Goal: Complete application form: Complete application form

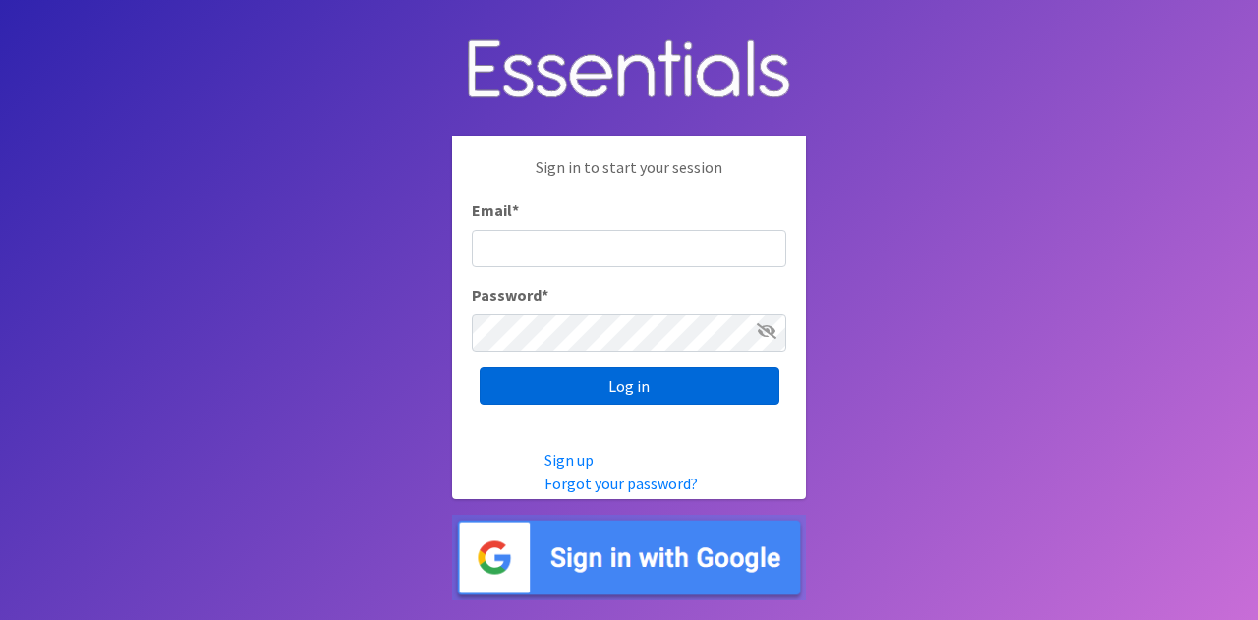
type input "[PERSON_NAME][EMAIL_ADDRESS][PERSON_NAME][DOMAIN_NAME]"
click at [626, 401] on input "Log in" at bounding box center [630, 386] width 300 height 37
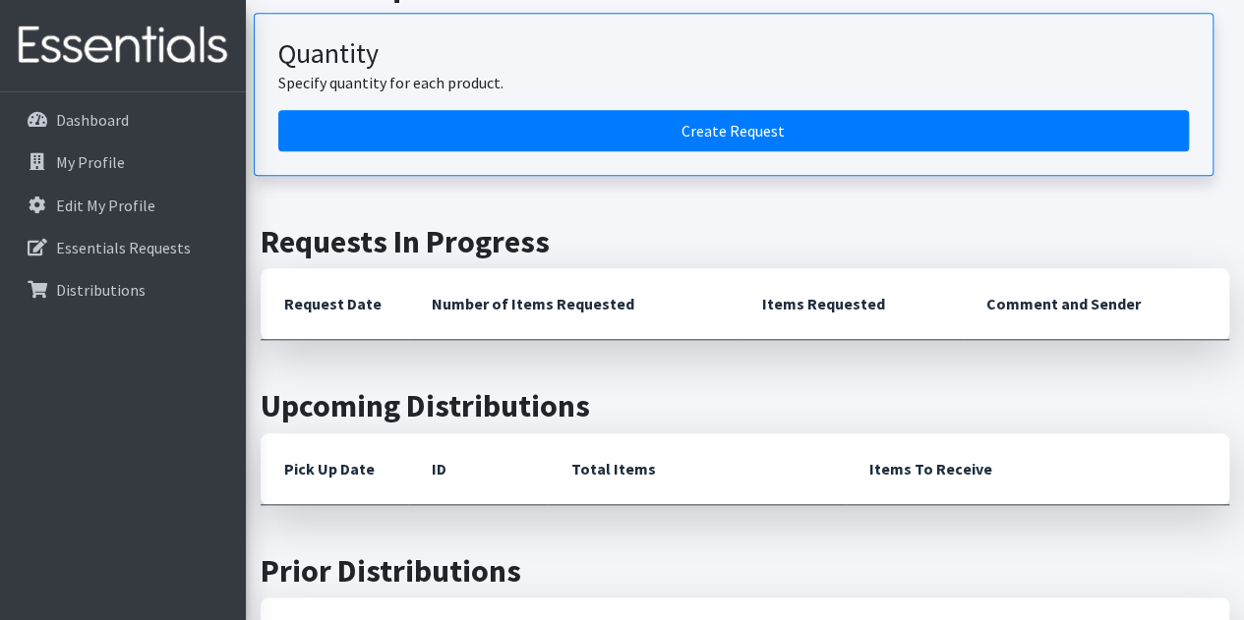
scroll to position [810, 0]
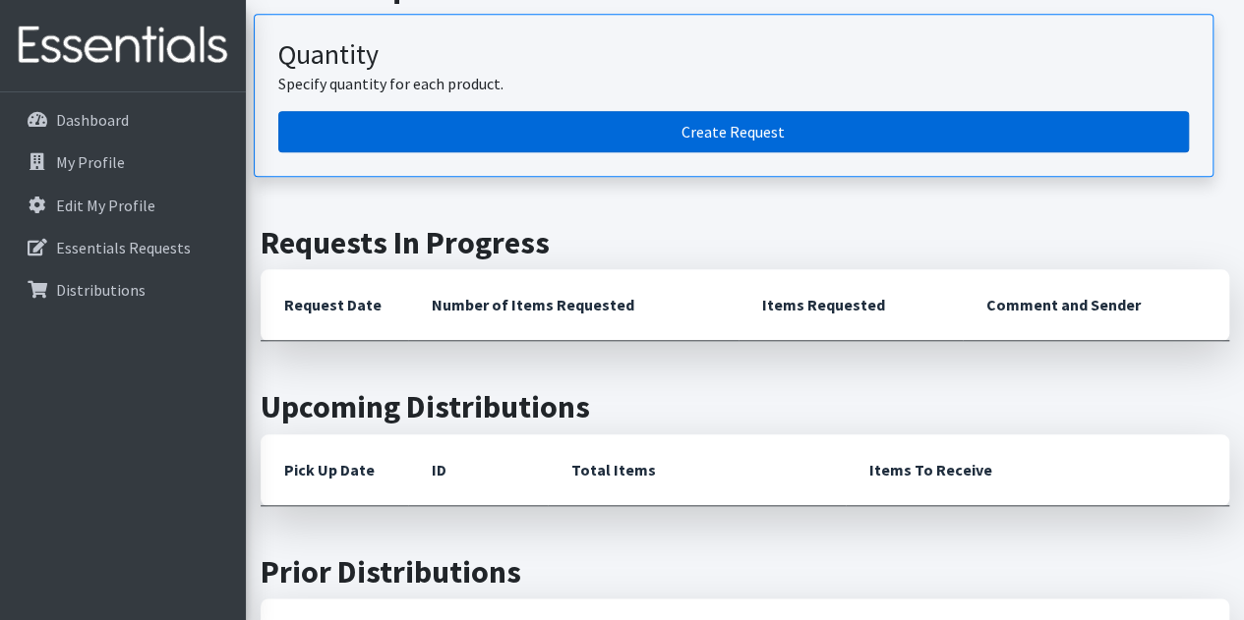
click at [604, 129] on link "Create Request" at bounding box center [733, 131] width 910 height 41
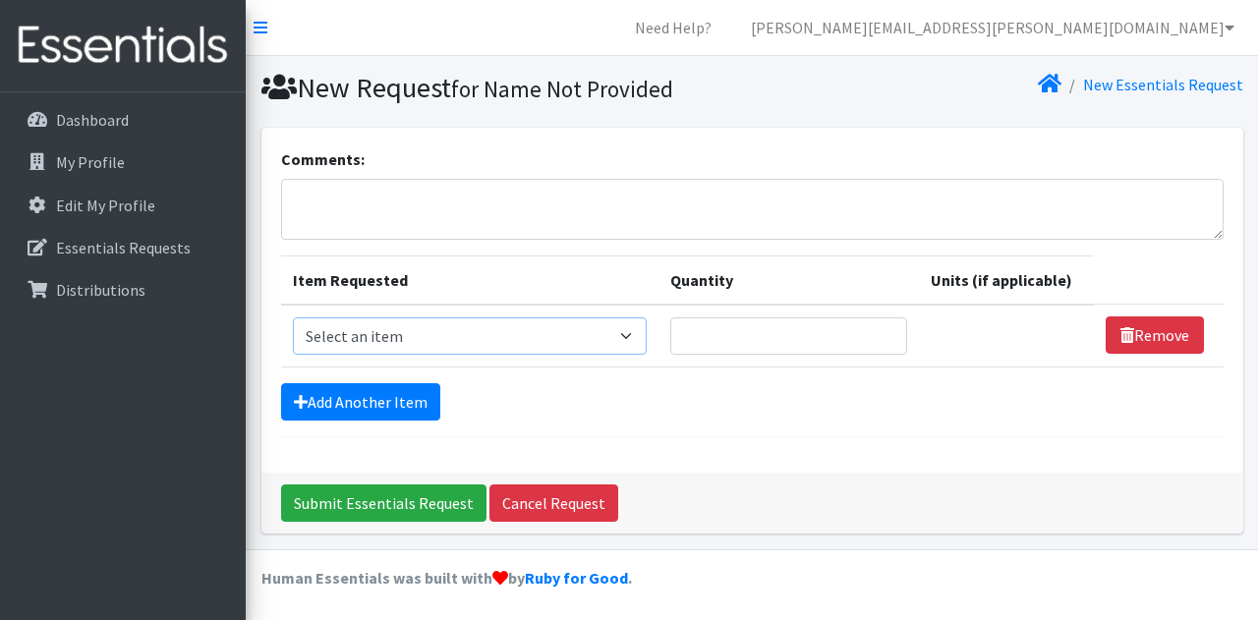
click at [627, 344] on select "Select an item Adult Briefs (Large, approx. 38"-56") Adult Briefs (Medium, appr…" at bounding box center [470, 336] width 354 height 37
select select "1187"
click at [293, 318] on select "Select an item Adult Briefs (Large, approx. 38"-56") Adult Briefs (Medium, appr…" at bounding box center [470, 336] width 354 height 37
click at [747, 337] on input "Quantity" at bounding box center [780, 336] width 233 height 37
type input "300"
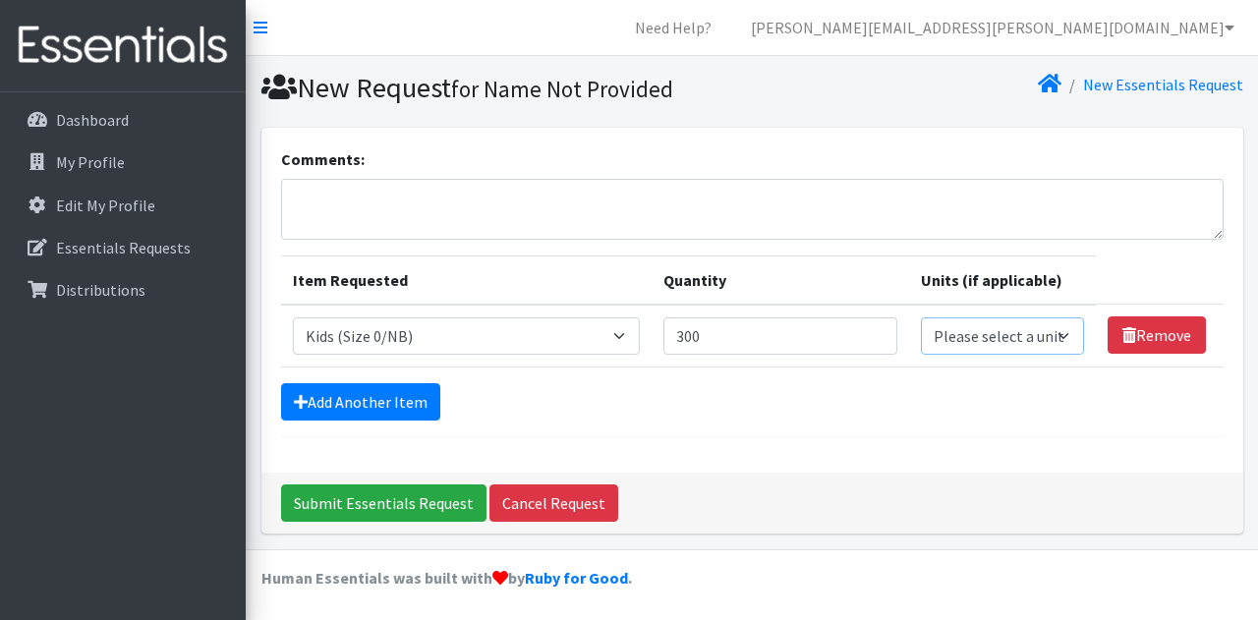
click at [998, 340] on select "Please select a unit units packs" at bounding box center [1003, 336] width 164 height 37
select select
click at [921, 318] on select "Please select a unit units packs" at bounding box center [1003, 336] width 164 height 37
click at [400, 386] on link "Add Another Item" at bounding box center [360, 401] width 159 height 37
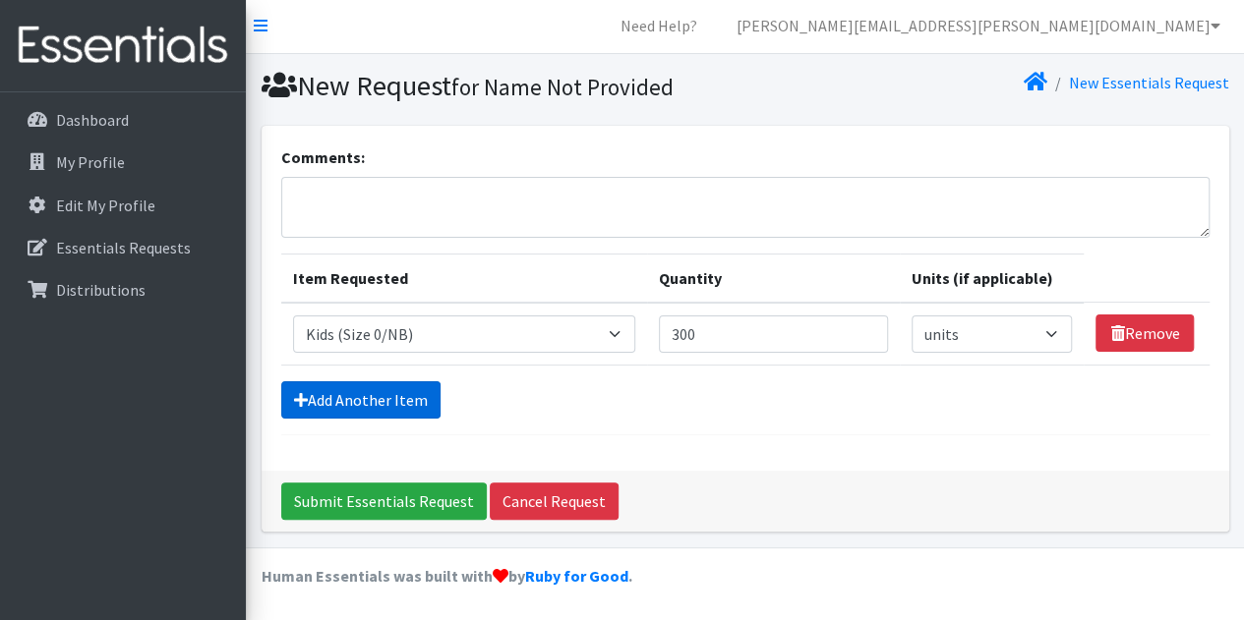
scroll to position [61, 0]
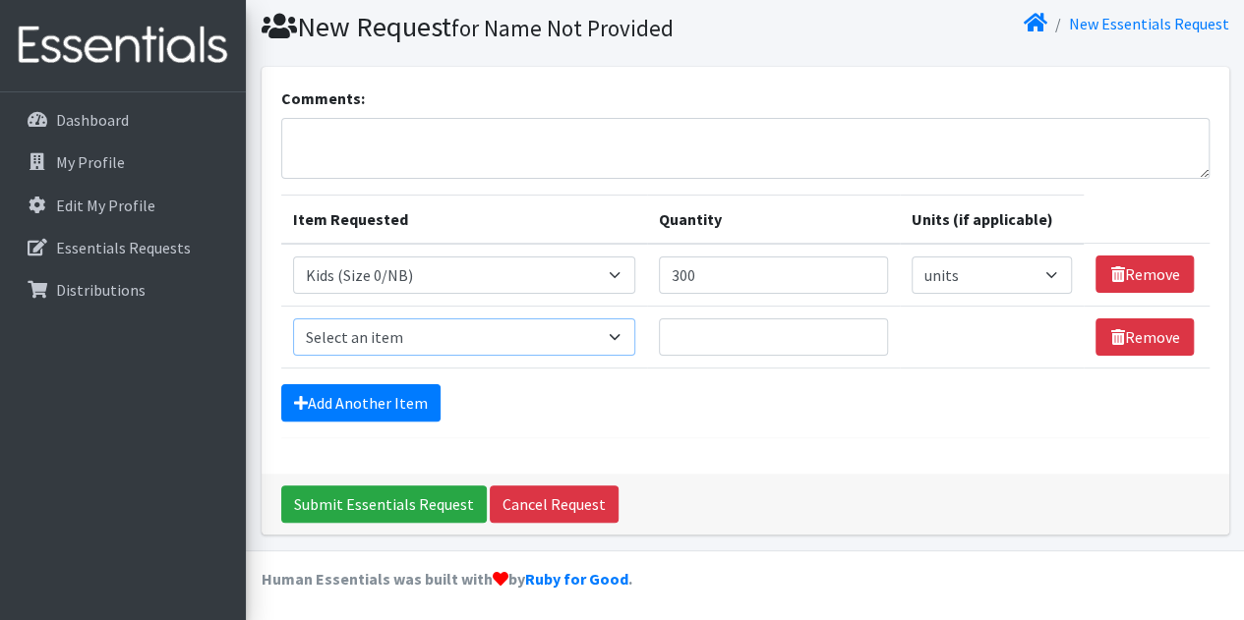
click at [562, 337] on select "Select an item Adult Briefs (Large, approx. 38"-56") Adult Briefs (Medium, appr…" at bounding box center [464, 337] width 342 height 37
select select "1182"
click at [293, 319] on select "Select an item Adult Briefs (Large, approx. 38"-56") Adult Briefs (Medium, appr…" at bounding box center [464, 337] width 342 height 37
click at [728, 332] on input "Quantity" at bounding box center [773, 337] width 229 height 37
type input "400"
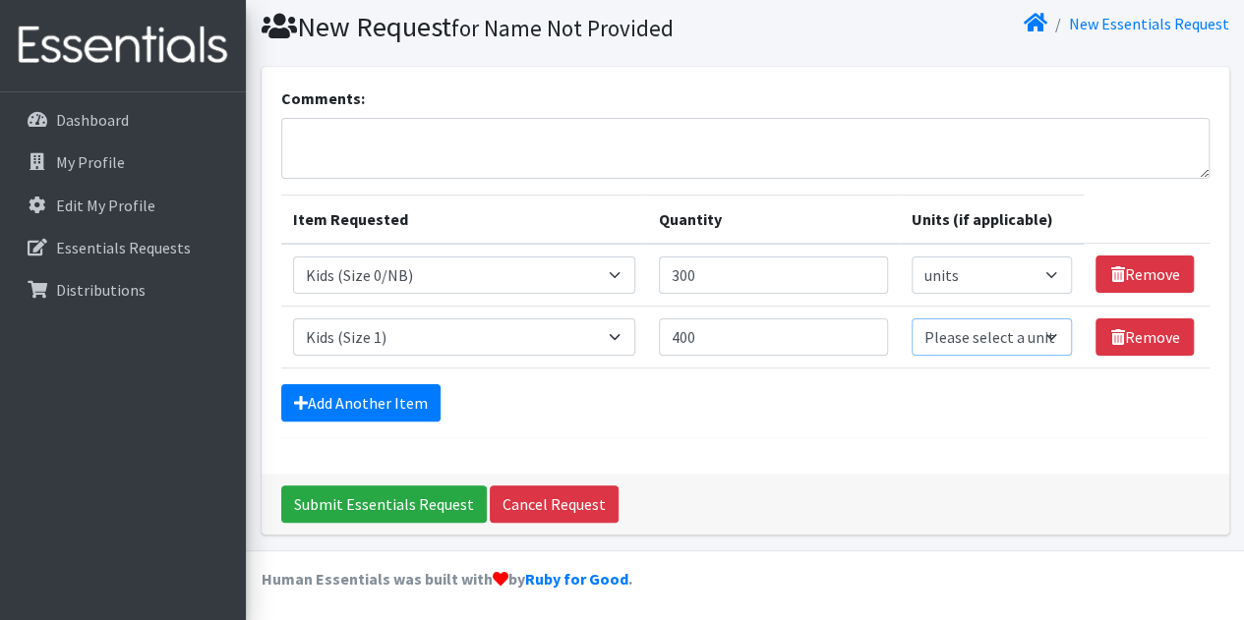
click at [943, 330] on select "Please select a unit units packs" at bounding box center [991, 337] width 161 height 37
select select
click at [911, 319] on select "Please select a unit units packs" at bounding box center [991, 337] width 161 height 37
click at [289, 391] on link "Add Another Item" at bounding box center [360, 402] width 159 height 37
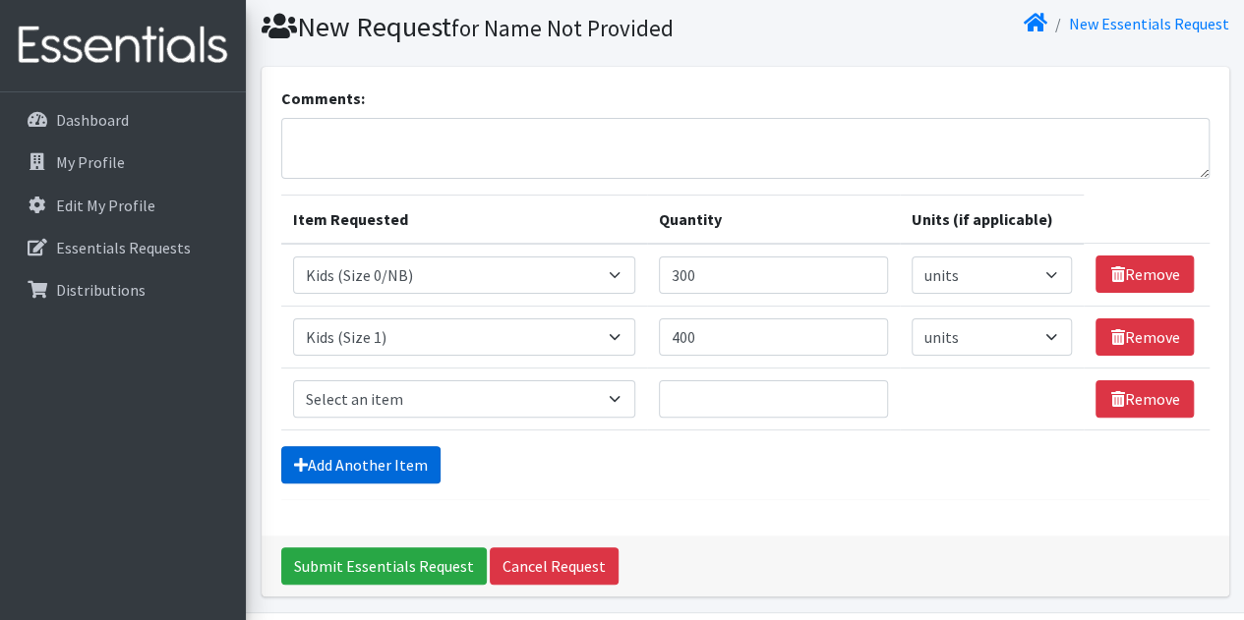
scroll to position [122, 0]
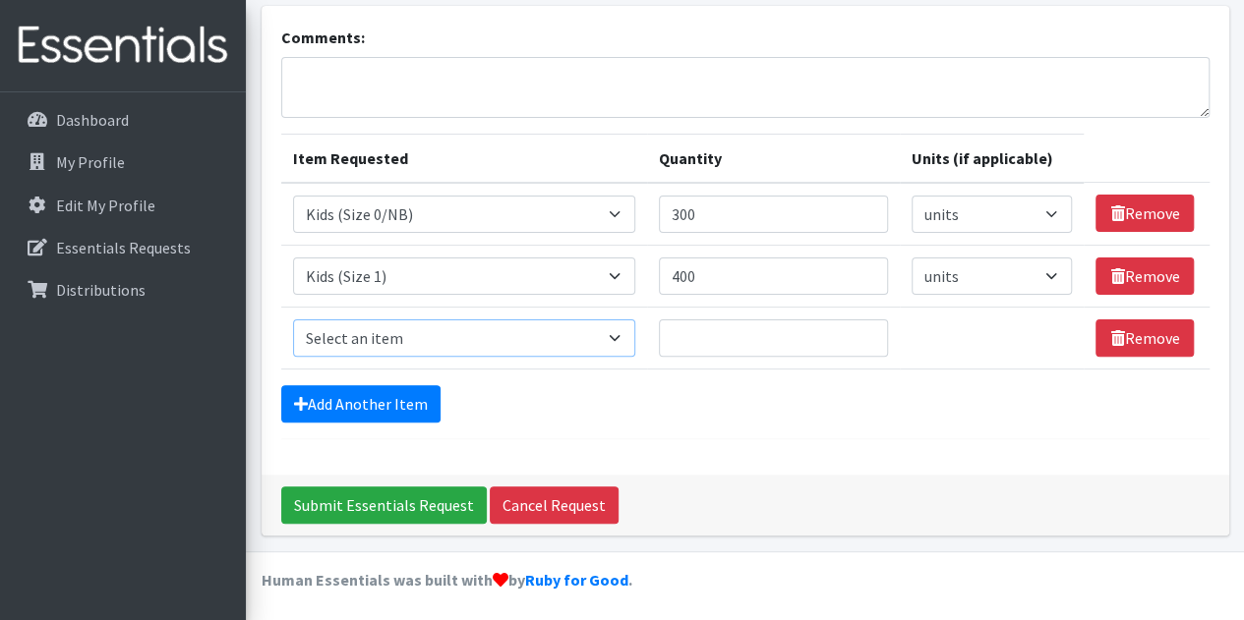
click at [449, 341] on select "Select an item Adult Briefs (Large, approx. 38"-56") Adult Briefs (Medium, appr…" at bounding box center [464, 338] width 342 height 37
select select "1183"
click at [293, 320] on select "Select an item Adult Briefs (Large, approx. 38"-56") Adult Briefs (Medium, appr…" at bounding box center [464, 338] width 342 height 37
click at [753, 326] on input "Quantity" at bounding box center [773, 338] width 229 height 37
click at [753, 327] on input "Quantity" at bounding box center [773, 338] width 229 height 37
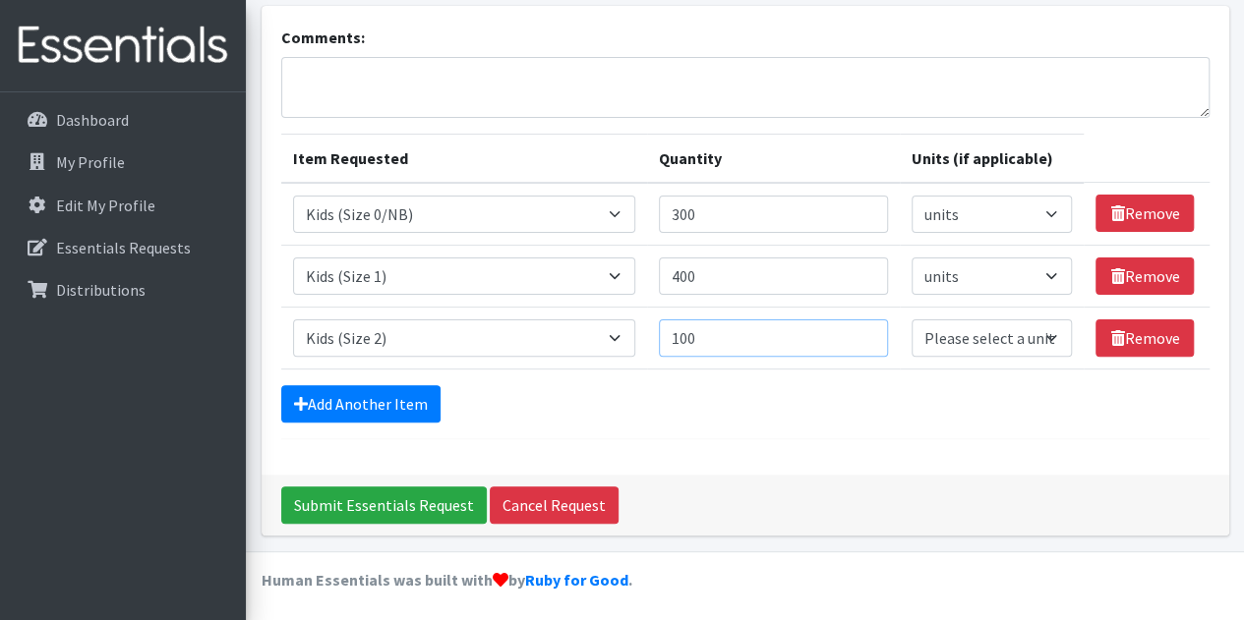
type input "100"
click at [933, 333] on select "Please select a unit units packs" at bounding box center [991, 338] width 161 height 37
select select
click at [911, 320] on select "Please select a unit units packs" at bounding box center [991, 338] width 161 height 37
click at [362, 390] on link "Add Another Item" at bounding box center [360, 403] width 159 height 37
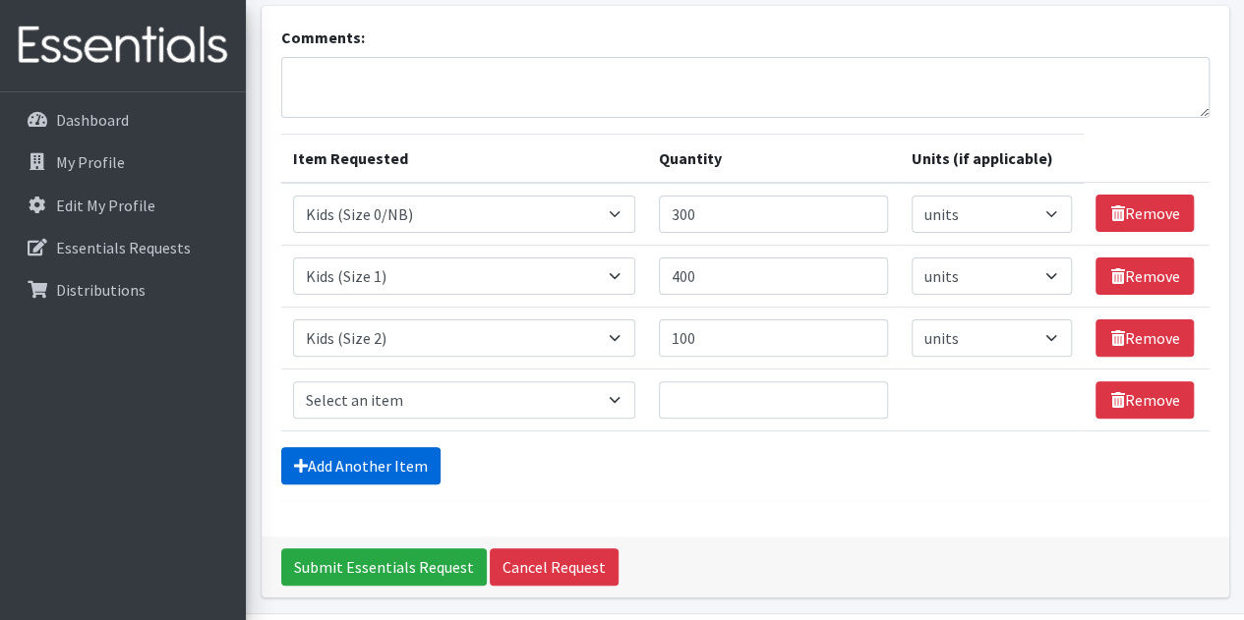
scroll to position [184, 0]
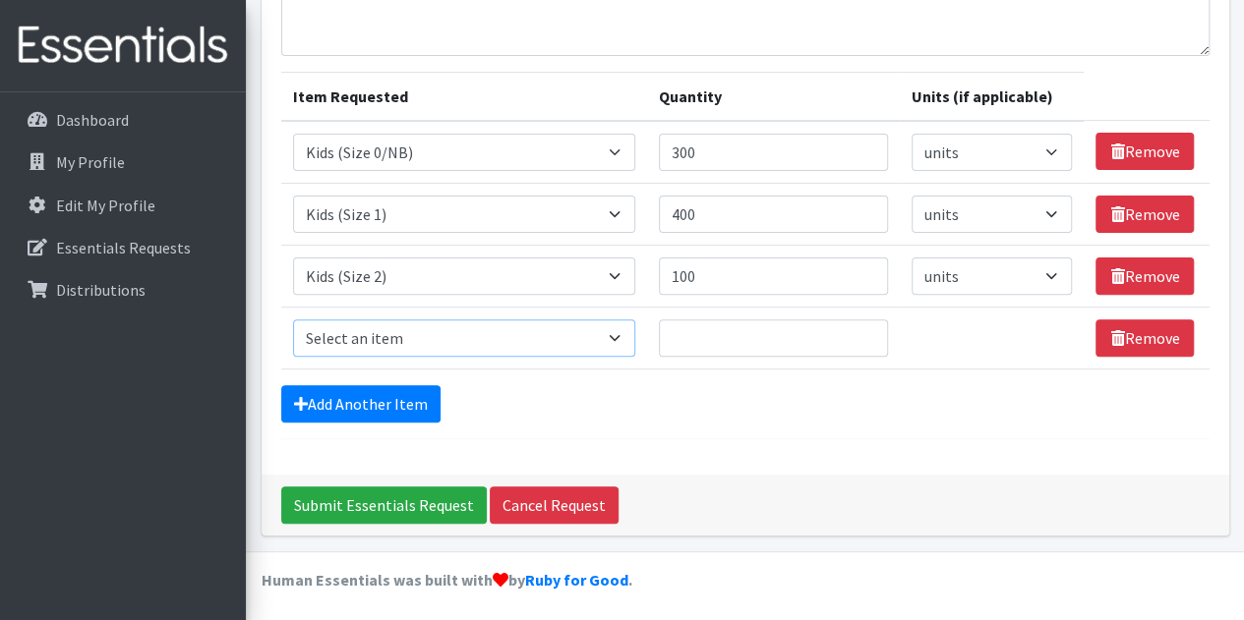
click at [627, 343] on select "Select an item Adult Briefs (Large, approx. 38"-56") Adult Briefs (Medium, appr…" at bounding box center [464, 338] width 342 height 37
select select "1186"
click at [293, 320] on select "Select an item Adult Briefs (Large, approx. 38"-56") Adult Briefs (Medium, appr…" at bounding box center [464, 338] width 342 height 37
click at [712, 338] on input "Quantity" at bounding box center [773, 338] width 229 height 37
type input "400"
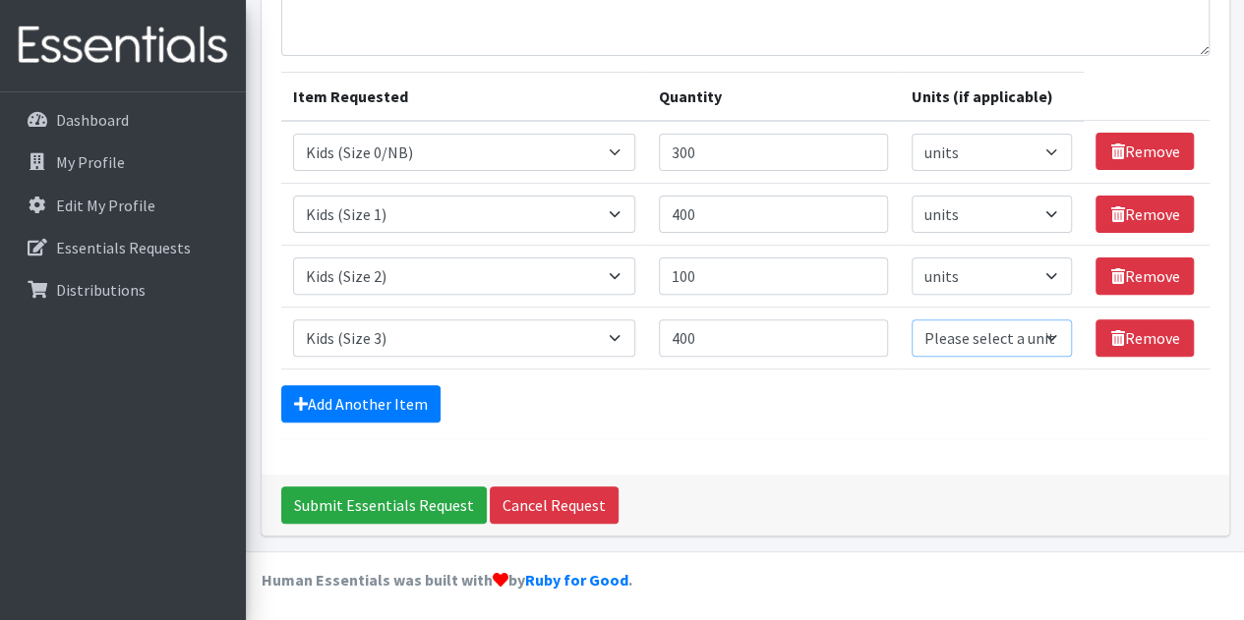
click at [1025, 320] on select "Please select a unit units packs" at bounding box center [991, 338] width 161 height 37
select select
click at [911, 320] on select "Please select a unit units packs" at bounding box center [991, 338] width 161 height 37
click at [385, 394] on link "Add Another Item" at bounding box center [360, 403] width 159 height 37
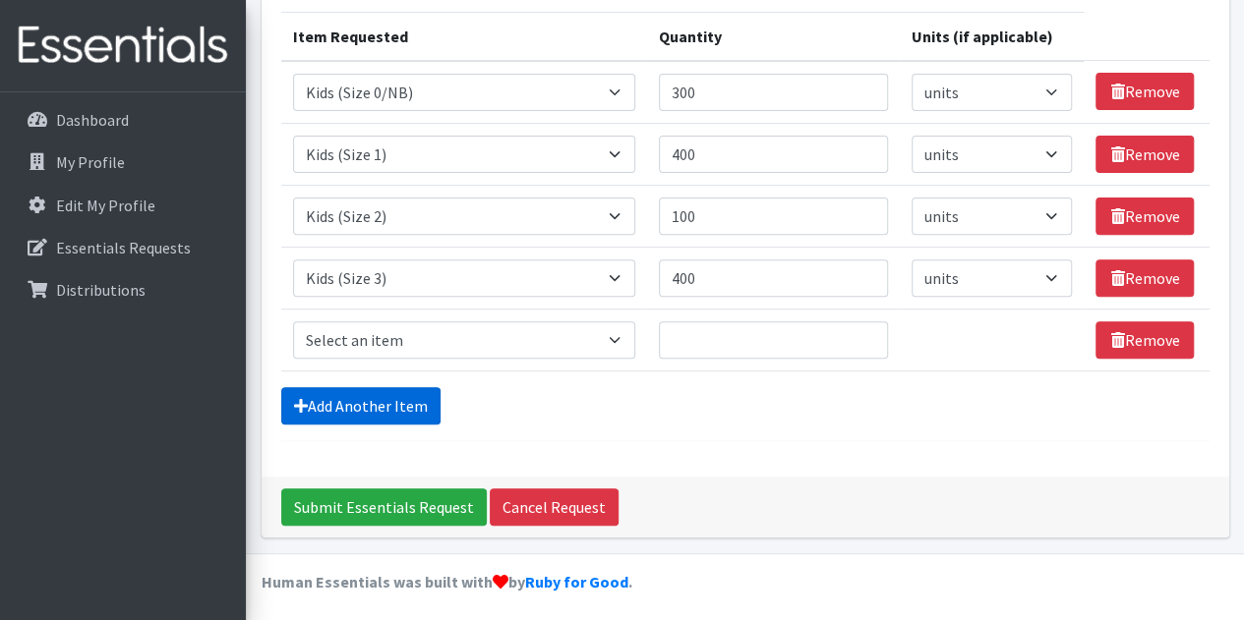
scroll to position [246, 0]
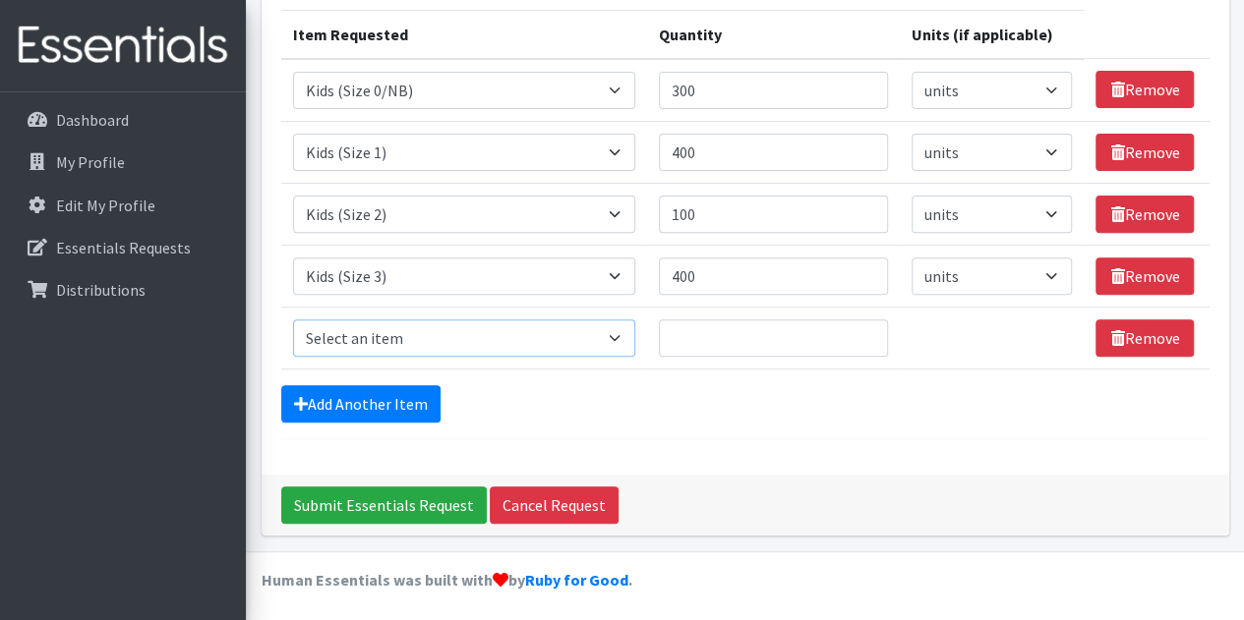
click at [482, 323] on select "Select an item Adult Briefs (Large, approx. 38"-56") Adult Briefs (Medium, appr…" at bounding box center [464, 338] width 342 height 37
select select "1161"
click at [293, 320] on select "Select an item Adult Briefs (Large, approx. 38"-56") Adult Briefs (Medium, appr…" at bounding box center [464, 338] width 342 height 37
click at [722, 323] on input "Quantity" at bounding box center [773, 338] width 229 height 37
type input "200"
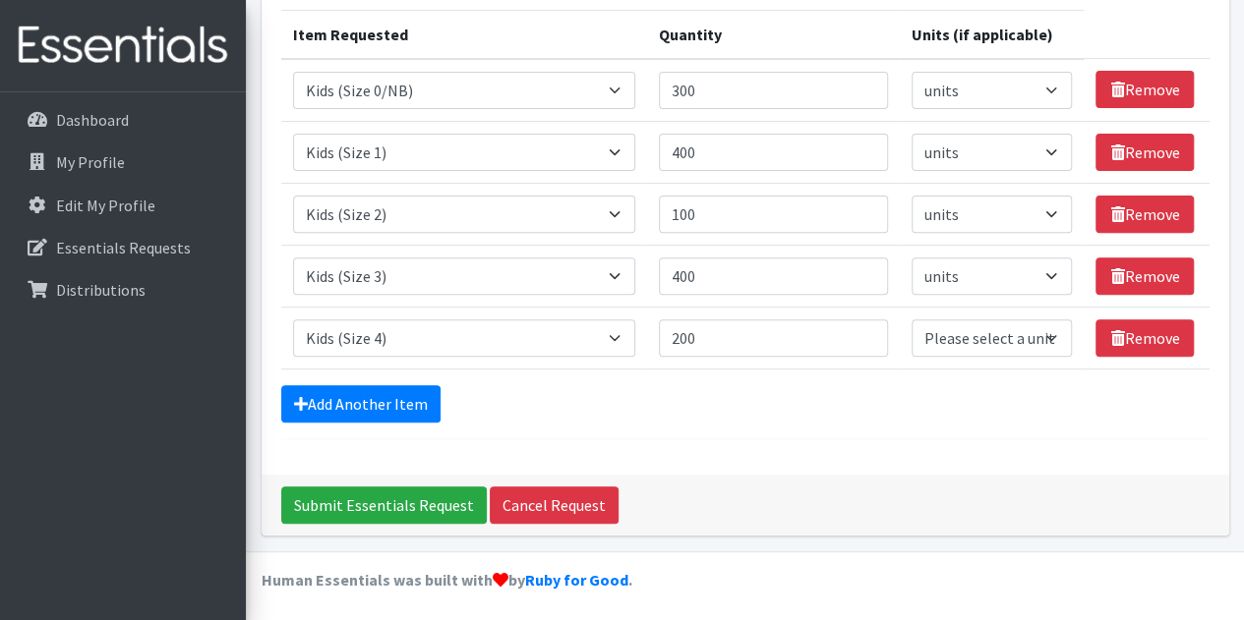
click at [1000, 359] on td "Unit Please select a unit units packs" at bounding box center [992, 338] width 185 height 62
click at [973, 343] on select "Please select a unit units packs" at bounding box center [991, 338] width 161 height 37
select select
click at [911, 320] on select "Please select a unit units packs" at bounding box center [991, 338] width 161 height 37
click at [405, 378] on form "Comments: Item Requested Quantity Units (if applicable) Item Requested Select a…" at bounding box center [745, 171] width 928 height 538
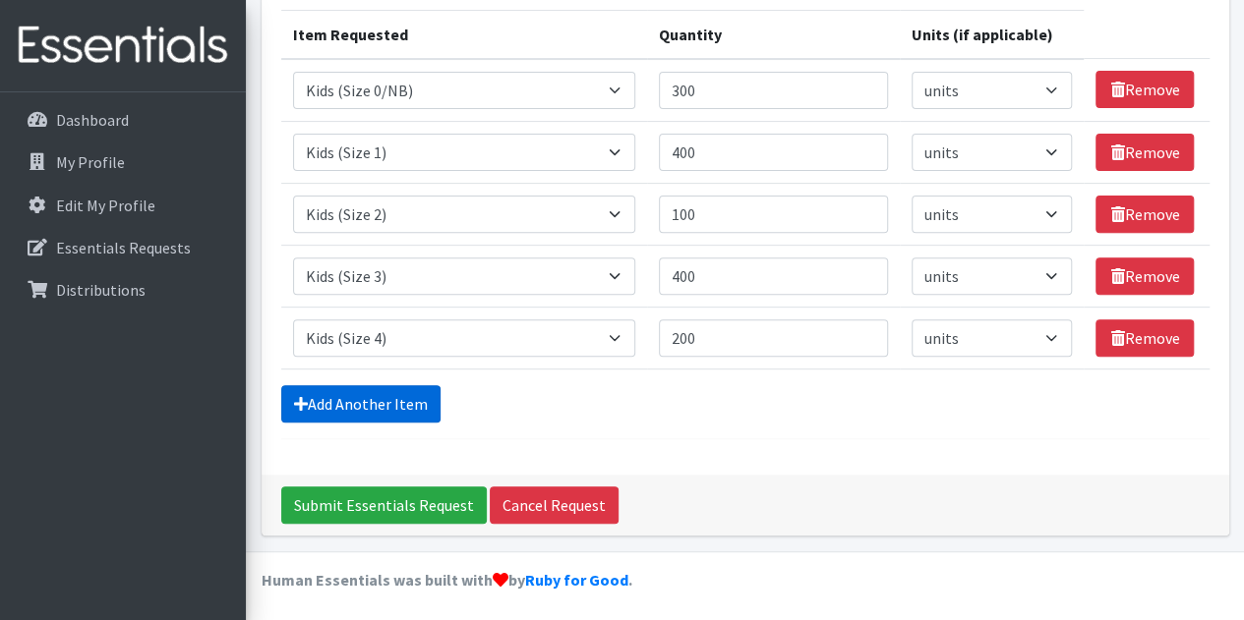
click at [406, 387] on link "Add Another Item" at bounding box center [360, 403] width 159 height 37
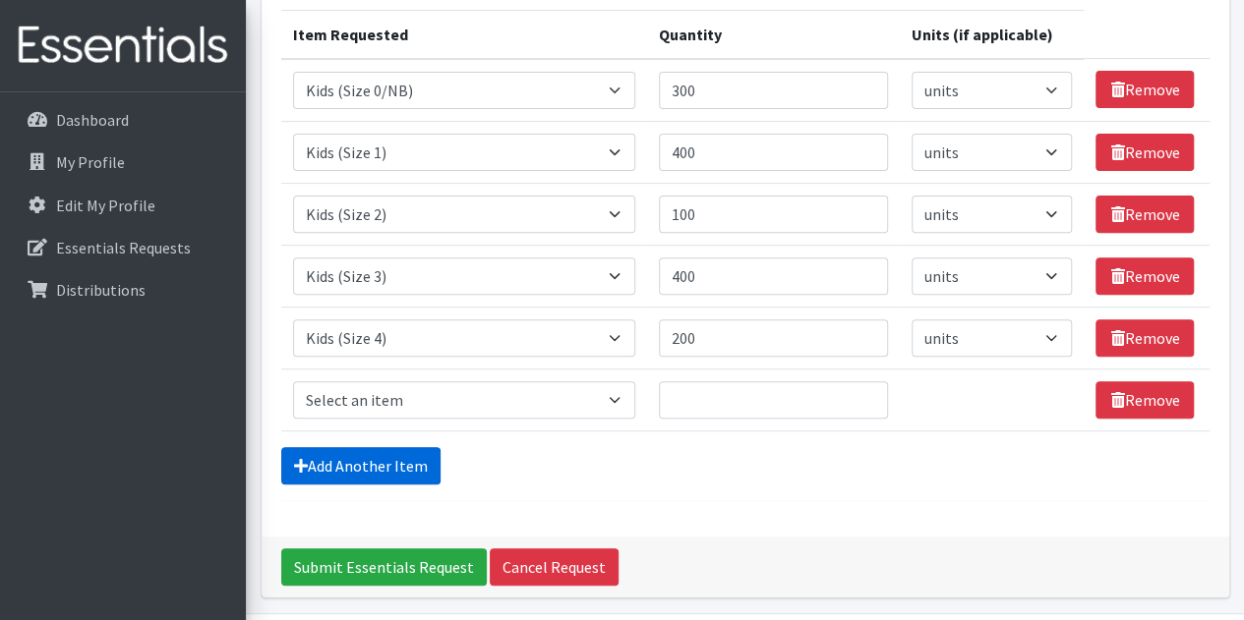
scroll to position [307, 0]
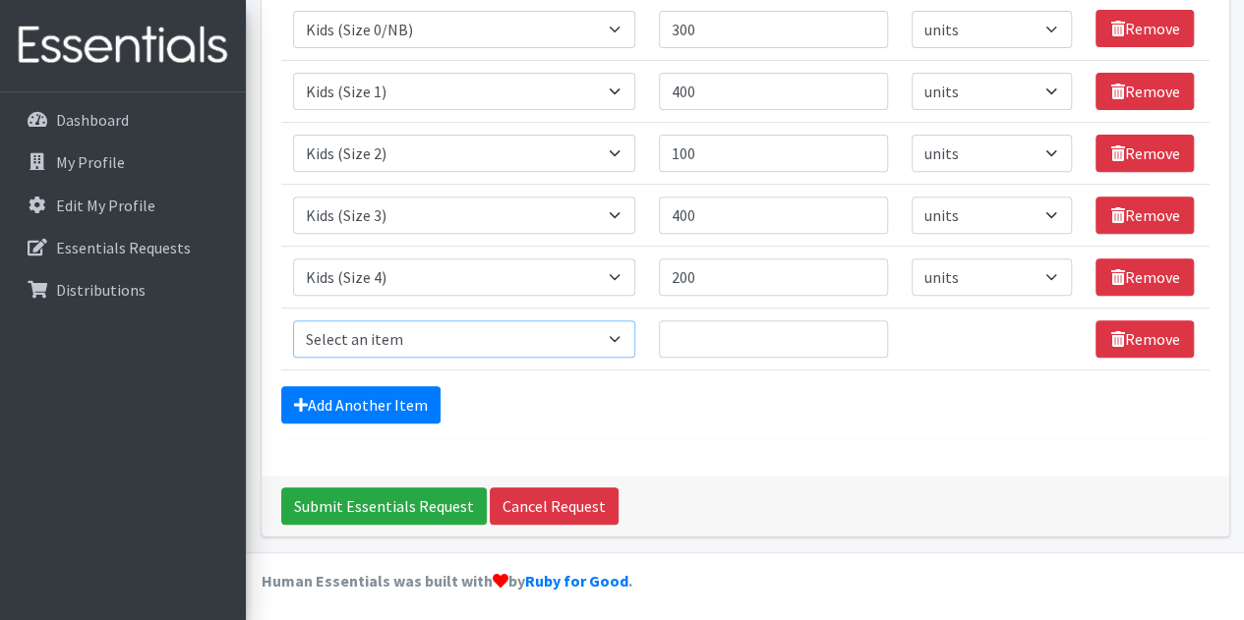
click at [602, 345] on select "Select an item Adult Briefs (Large, approx. 38"-56") Adult Briefs (Medium, appr…" at bounding box center [464, 338] width 342 height 37
select select "1162"
click at [293, 320] on select "Select an item Adult Briefs (Large, approx. 38"-56") Adult Briefs (Medium, appr…" at bounding box center [464, 338] width 342 height 37
click at [427, 386] on link "Add Another Item" at bounding box center [360, 404] width 159 height 37
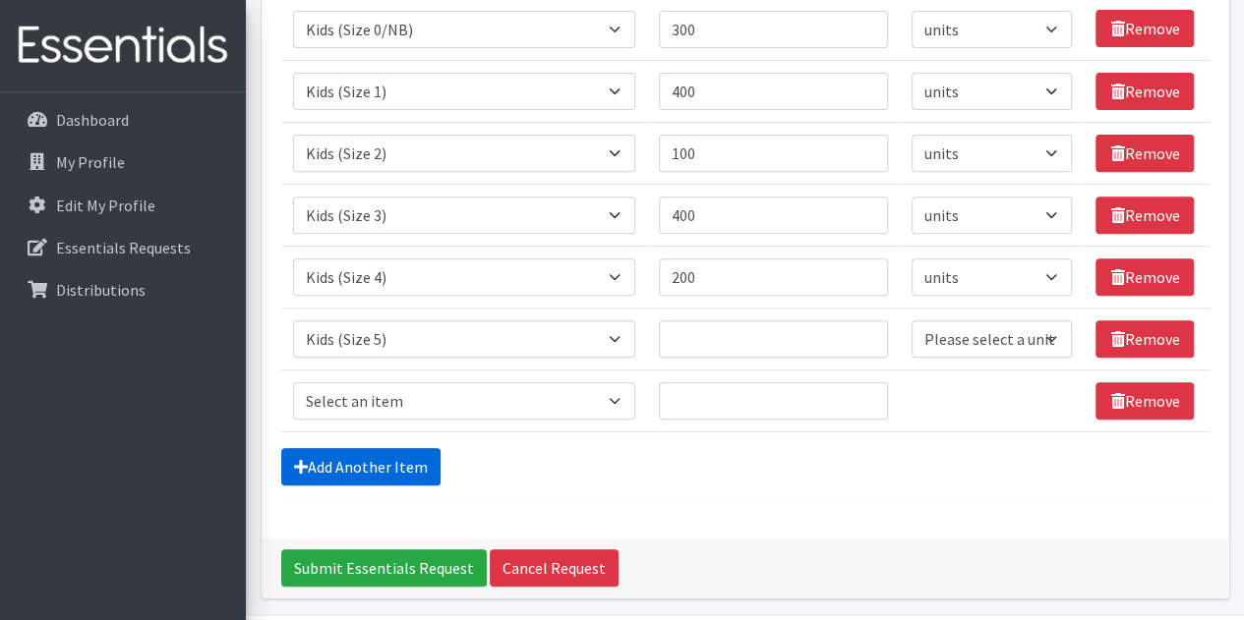
scroll to position [369, 0]
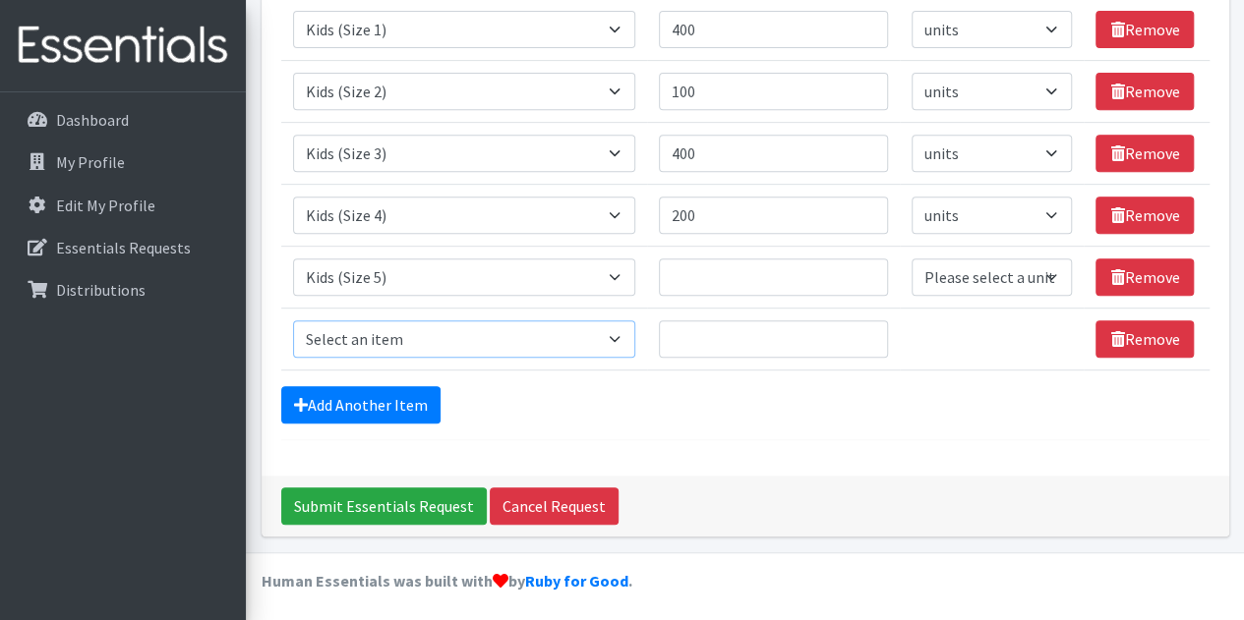
click at [606, 341] on select "Select an item Adult Briefs (Large, approx. 38"-56") Adult Briefs (Medium, appr…" at bounding box center [464, 338] width 342 height 37
select select "1164"
click at [293, 320] on select "Select an item Adult Briefs (Large, approx. 38"-56") Adult Briefs (Medium, appr…" at bounding box center [464, 338] width 342 height 37
click at [743, 268] on input "Quantity" at bounding box center [773, 277] width 229 height 37
type input "300"
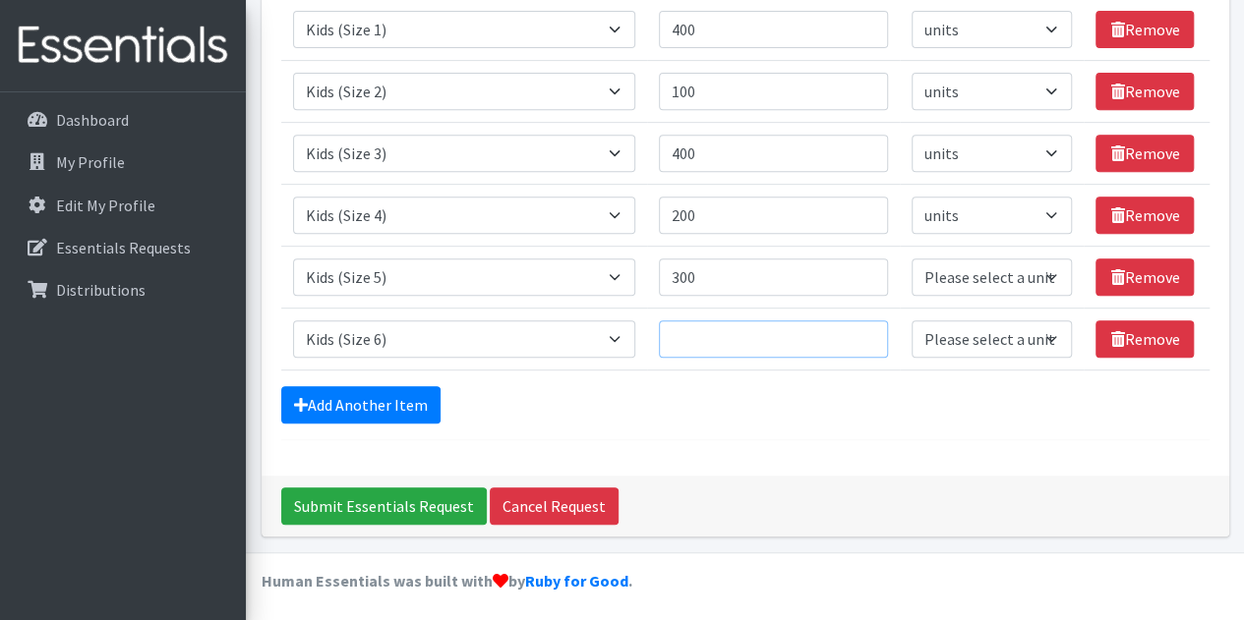
click at [750, 353] on input "Quantity" at bounding box center [773, 338] width 229 height 37
type input "300"
click at [997, 264] on select "Please select a unit units packs" at bounding box center [991, 277] width 161 height 37
select select
click at [911, 259] on select "Please select a unit units packs" at bounding box center [991, 277] width 161 height 37
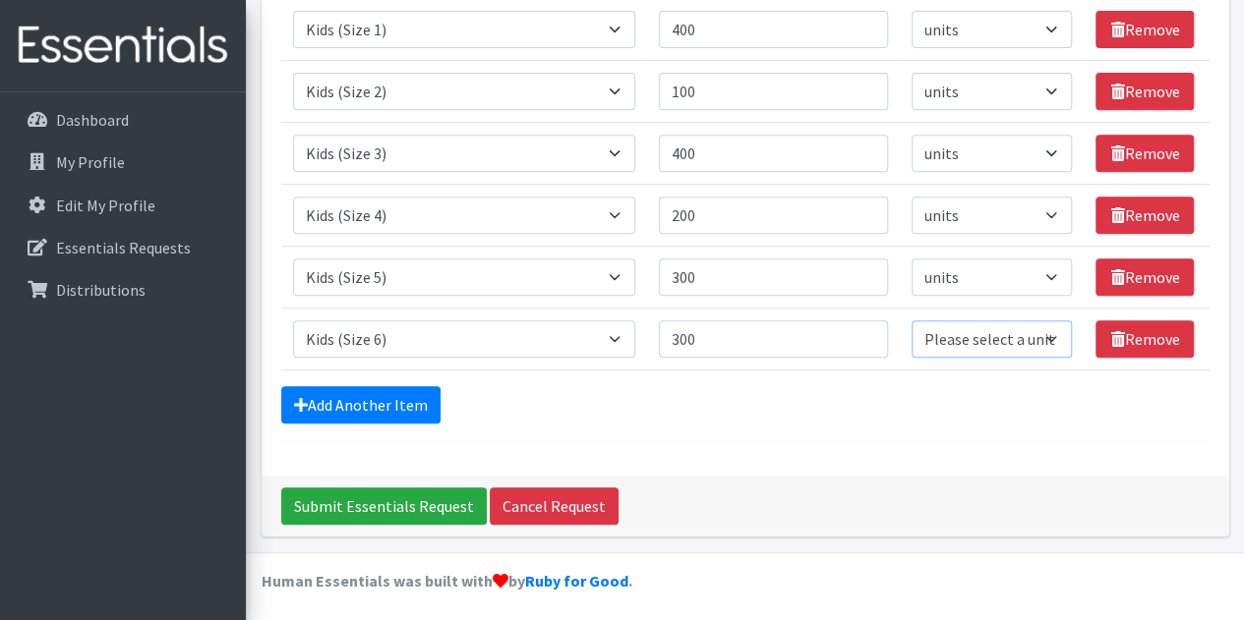
click at [945, 335] on select "Please select a unit units packs" at bounding box center [991, 338] width 161 height 37
select select
click at [911, 320] on select "Please select a unit units packs" at bounding box center [991, 338] width 161 height 37
click at [314, 409] on link "Add Another Item" at bounding box center [360, 404] width 159 height 37
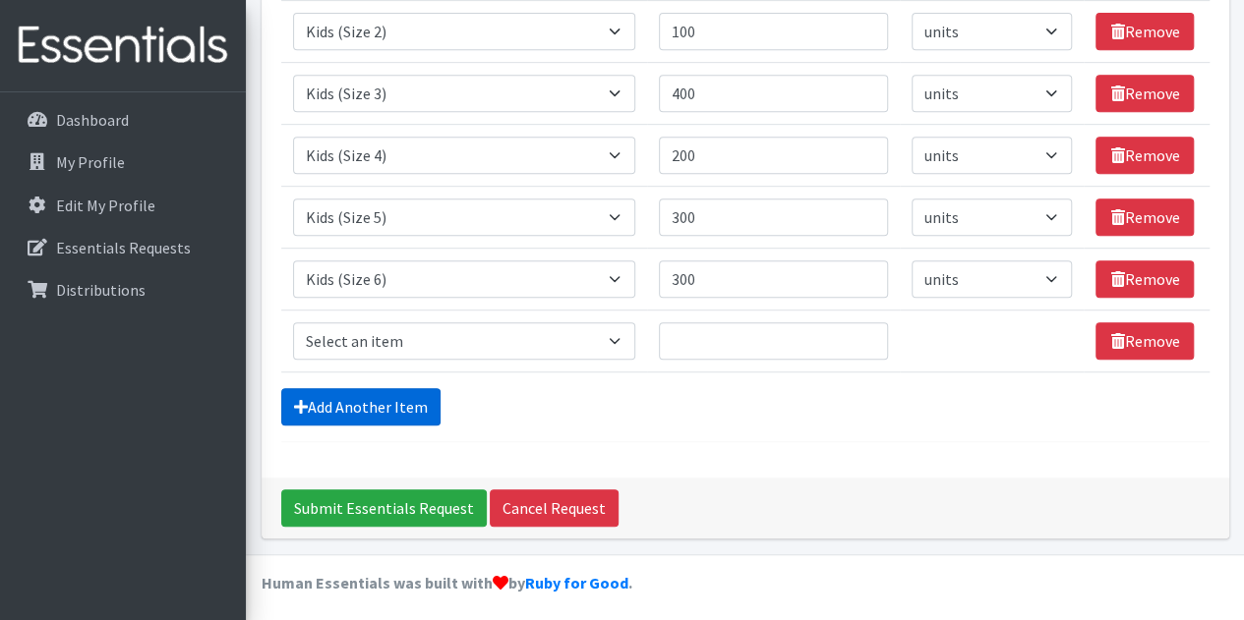
scroll to position [431, 0]
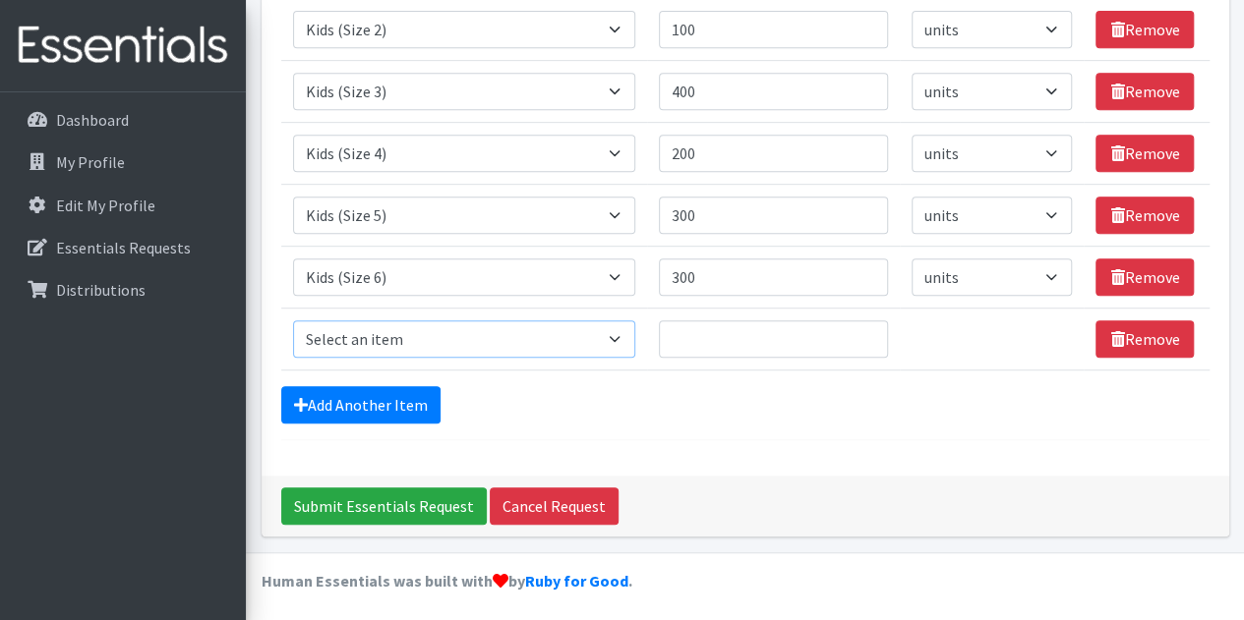
click at [432, 341] on select "Select an item Adult Briefs (Large, approx. 38"-56") Adult Briefs (Medium, appr…" at bounding box center [464, 338] width 342 height 37
select select "1177"
click at [293, 320] on select "Select an item Adult Briefs (Large, approx. 38"-56") Adult Briefs (Medium, appr…" at bounding box center [464, 338] width 342 height 37
click at [751, 347] on input "Quantity" at bounding box center [773, 338] width 229 height 37
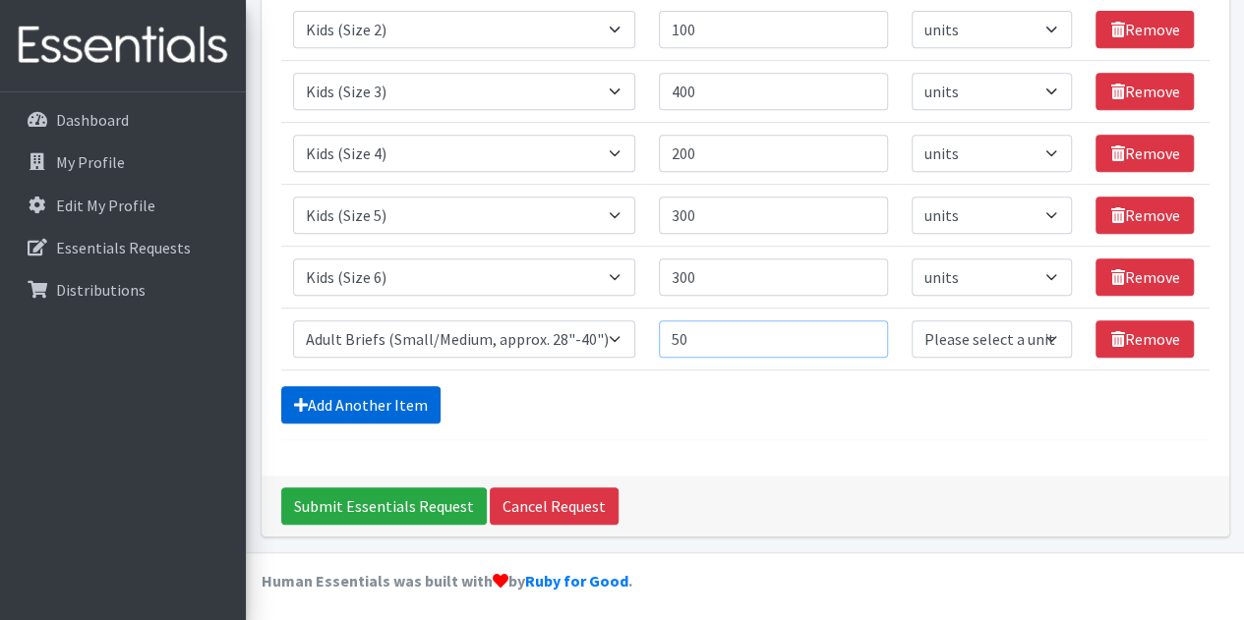
type input "50"
click at [411, 398] on link "Add Another Item" at bounding box center [360, 404] width 159 height 37
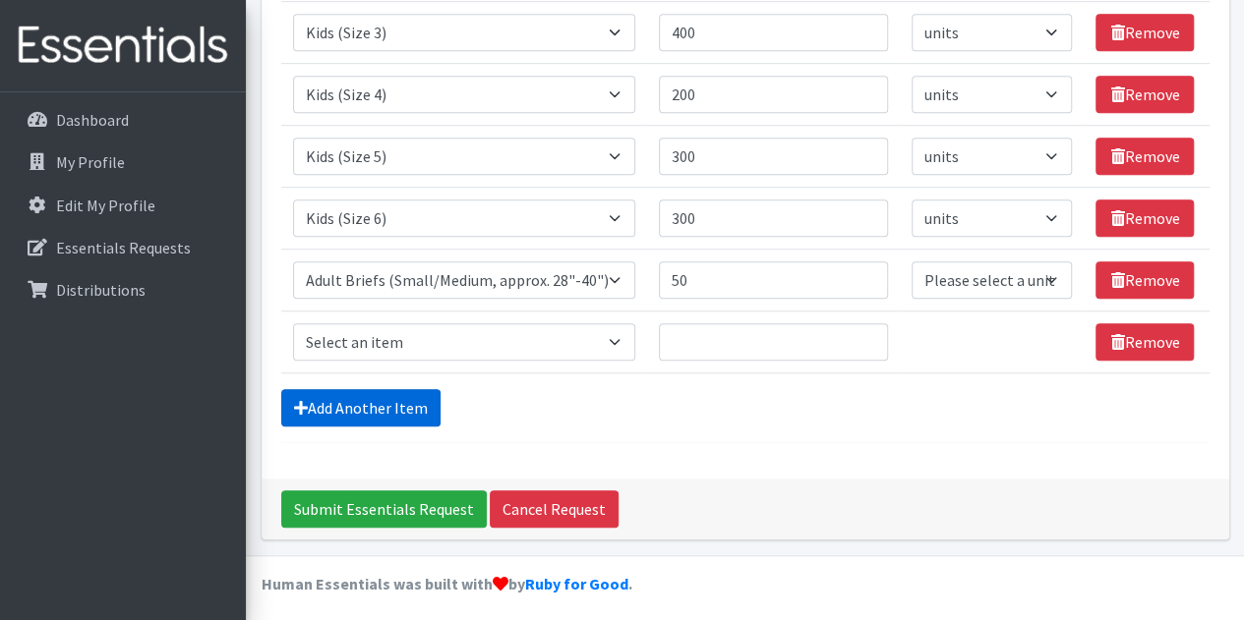
scroll to position [492, 0]
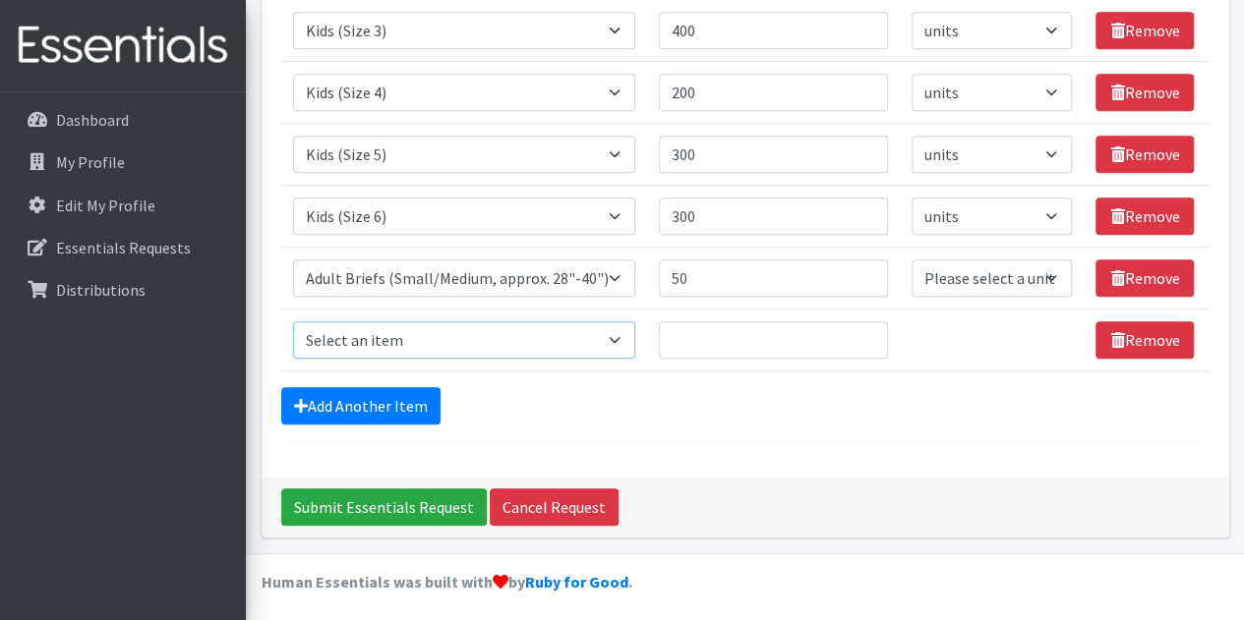
click at [555, 340] on select "Select an item Adult Briefs (Large, approx. 38"-56") Adult Briefs (Medium, appr…" at bounding box center [464, 339] width 342 height 37
select select "1167"
click at [293, 321] on select "Select an item Adult Briefs (Large, approx. 38"-56") Adult Briefs (Medium, appr…" at bounding box center [464, 339] width 342 height 37
click at [698, 337] on input "Quantity" at bounding box center [773, 339] width 229 height 37
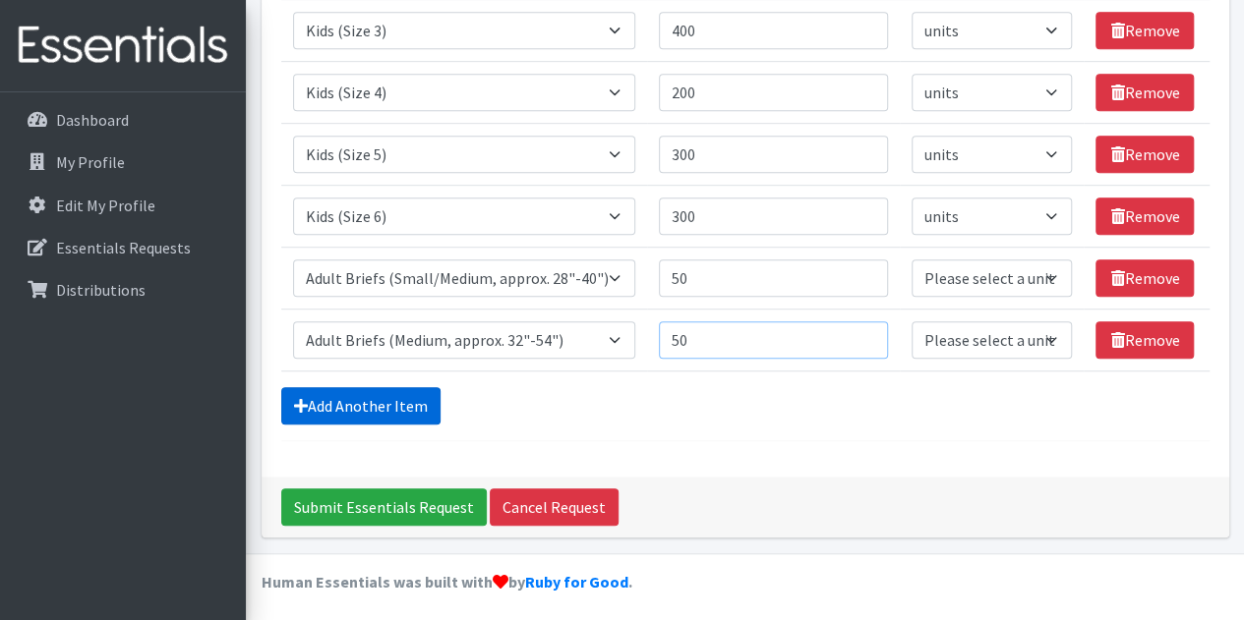
type input "50"
click at [396, 398] on link "Add Another Item" at bounding box center [360, 405] width 159 height 37
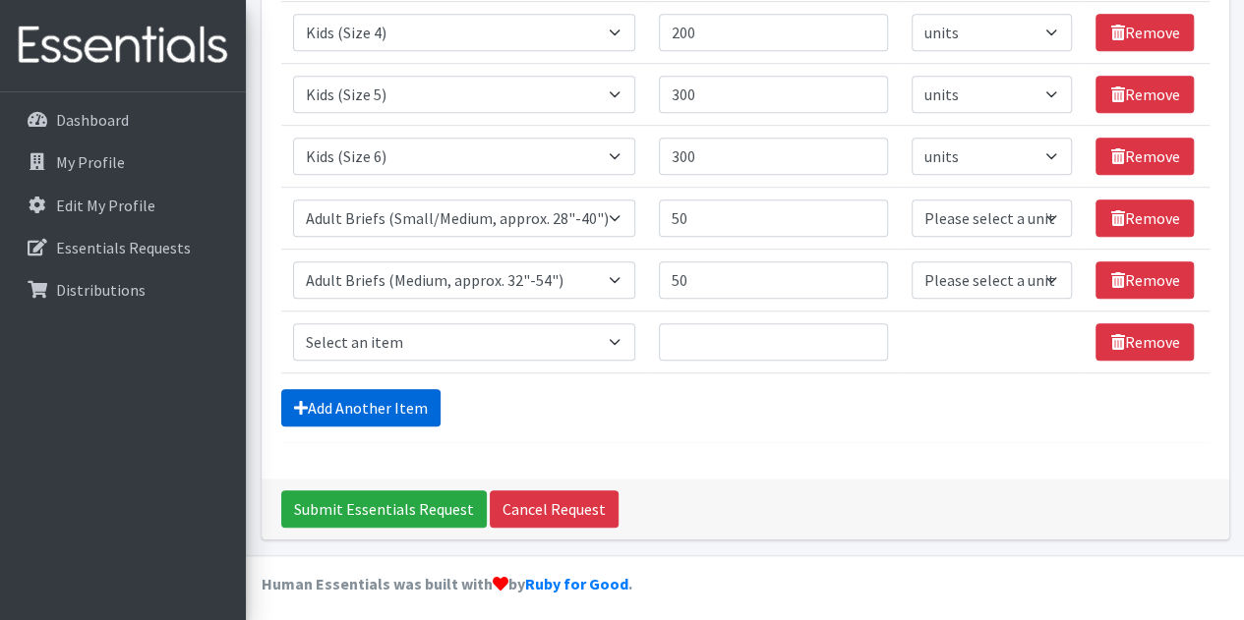
scroll to position [553, 0]
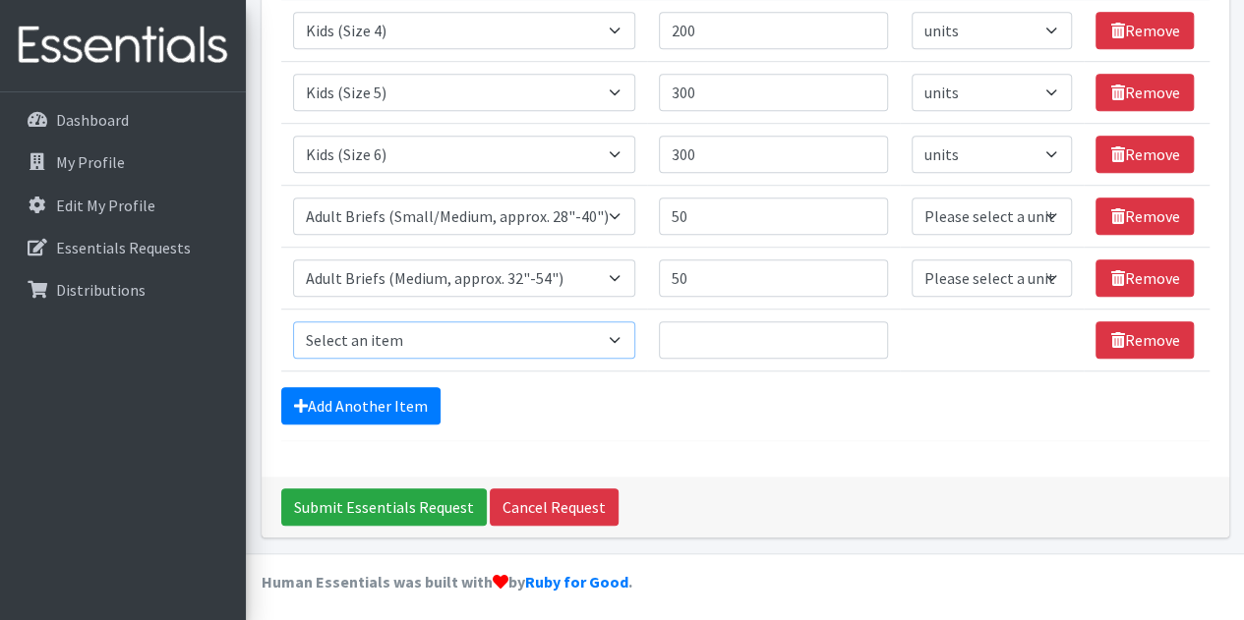
click at [620, 339] on select "Select an item Adult Briefs (Large, approx. 38"-56") Adult Briefs (Medium, appr…" at bounding box center [464, 339] width 342 height 37
select select "1181"
click at [293, 321] on select "Select an item Adult Briefs (Large, approx. 38"-56") Adult Briefs (Medium, appr…" at bounding box center [464, 339] width 342 height 37
click at [718, 341] on input "Quantity" at bounding box center [773, 339] width 229 height 37
type input "100"
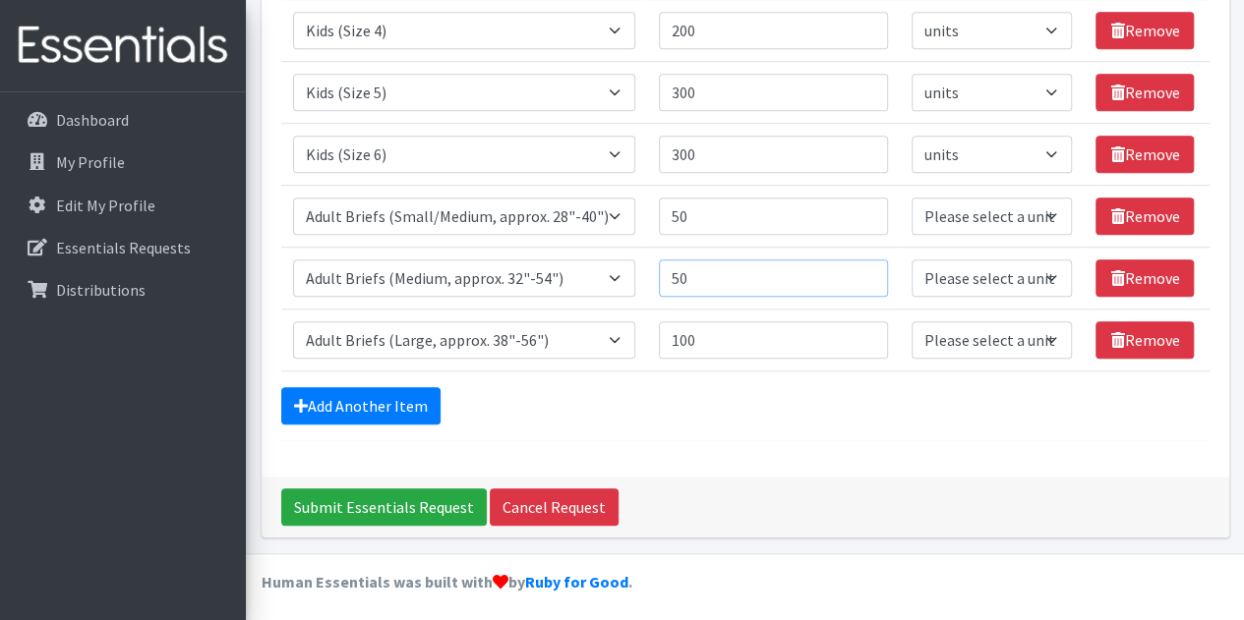
click at [691, 268] on input "50" at bounding box center [773, 278] width 229 height 37
type input "5"
type input "100"
click at [696, 221] on input "50" at bounding box center [773, 216] width 229 height 37
type input "5"
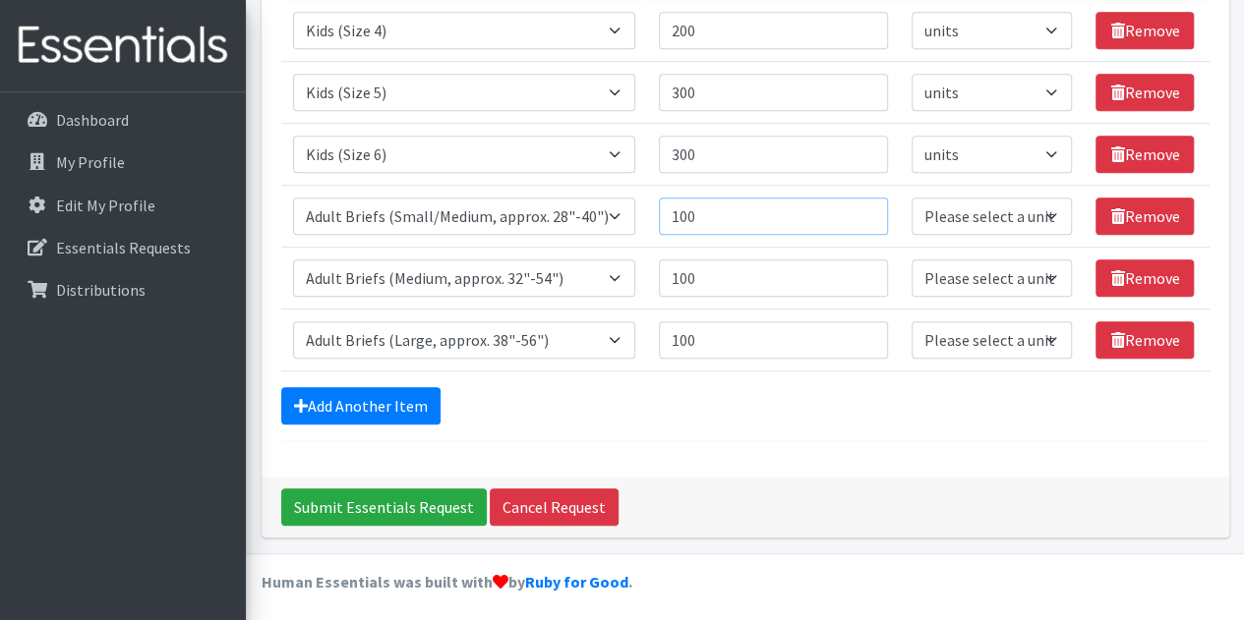
type input "100"
click at [721, 420] on form "Comments: Item Requested Quantity Units (if applicable) Item Requested Select a…" at bounding box center [745, 17] width 928 height 847
drag, startPoint x: 743, startPoint y: 218, endPoint x: 551, endPoint y: 209, distance: 192.9
click at [551, 209] on tr "Item Requested Select an item Adult Briefs (Large, approx. 38"-56") Adult Brief…" at bounding box center [745, 216] width 928 height 62
type input "50"
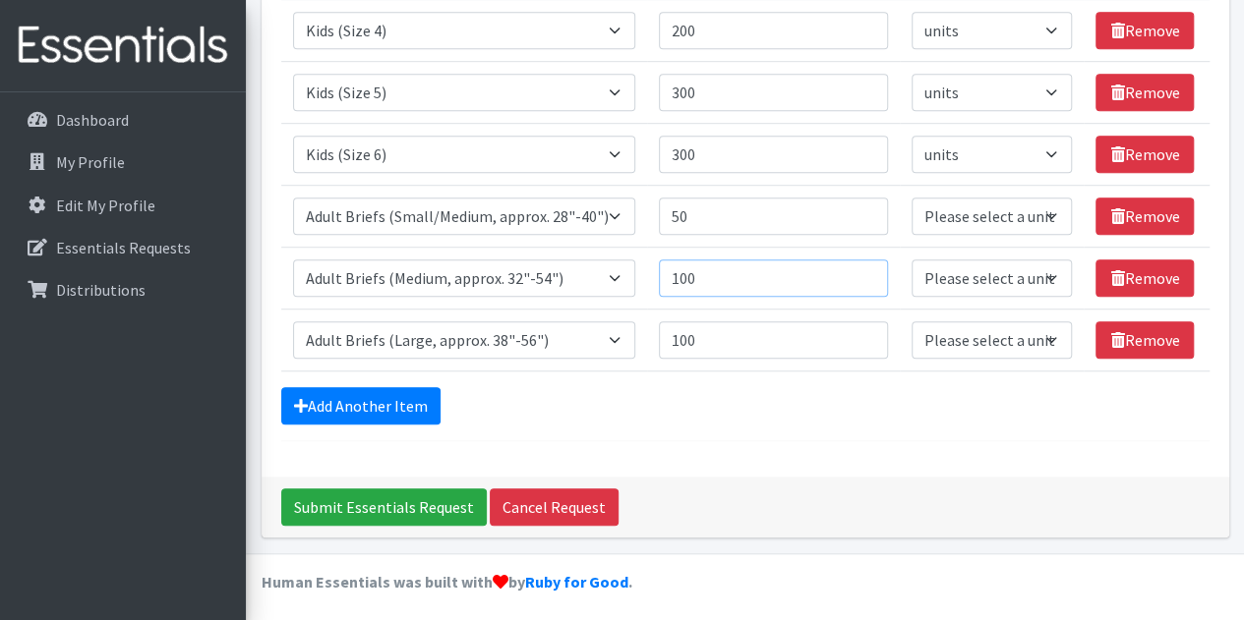
drag, startPoint x: 744, startPoint y: 260, endPoint x: 458, endPoint y: 266, distance: 286.2
click at [458, 266] on tr "Item Requested Select an item Adult Briefs (Large, approx. 38"-56") Adult Brief…" at bounding box center [745, 278] width 928 height 62
type input "50"
drag, startPoint x: 721, startPoint y: 340, endPoint x: 547, endPoint y: 354, distance: 174.6
click at [547, 354] on tr "Item Requested Select an item Adult Briefs (Large, approx. 38"-56") Adult Brief…" at bounding box center [745, 340] width 928 height 62
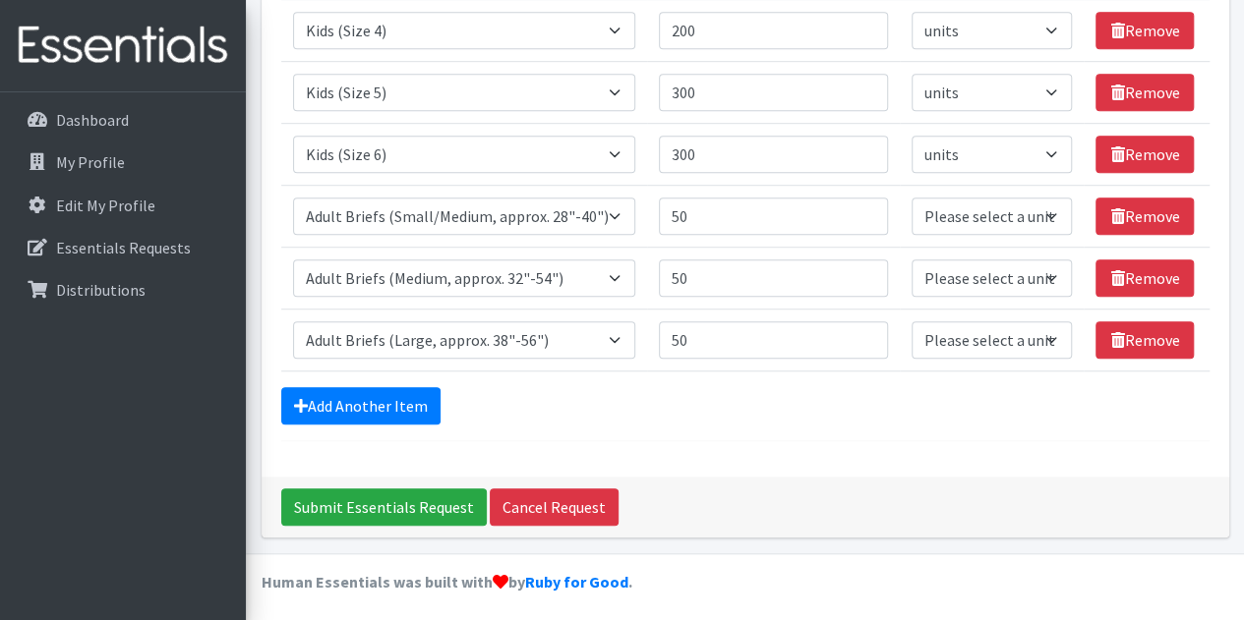
click at [531, 442] on div "Comments: Item Requested Quantity Units (if applicable) Item Requested Select a…" at bounding box center [745, 25] width 967 height 902
drag, startPoint x: 706, startPoint y: 341, endPoint x: 600, endPoint y: 335, distance: 106.3
click at [600, 335] on tr "Item Requested Select an item Adult Briefs (Large, approx. 38"-56") Adult Brief…" at bounding box center [745, 340] width 928 height 62
click at [562, 410] on div "Add Another Item" at bounding box center [745, 405] width 928 height 37
click at [372, 400] on link "Add Another Item" at bounding box center [360, 405] width 159 height 37
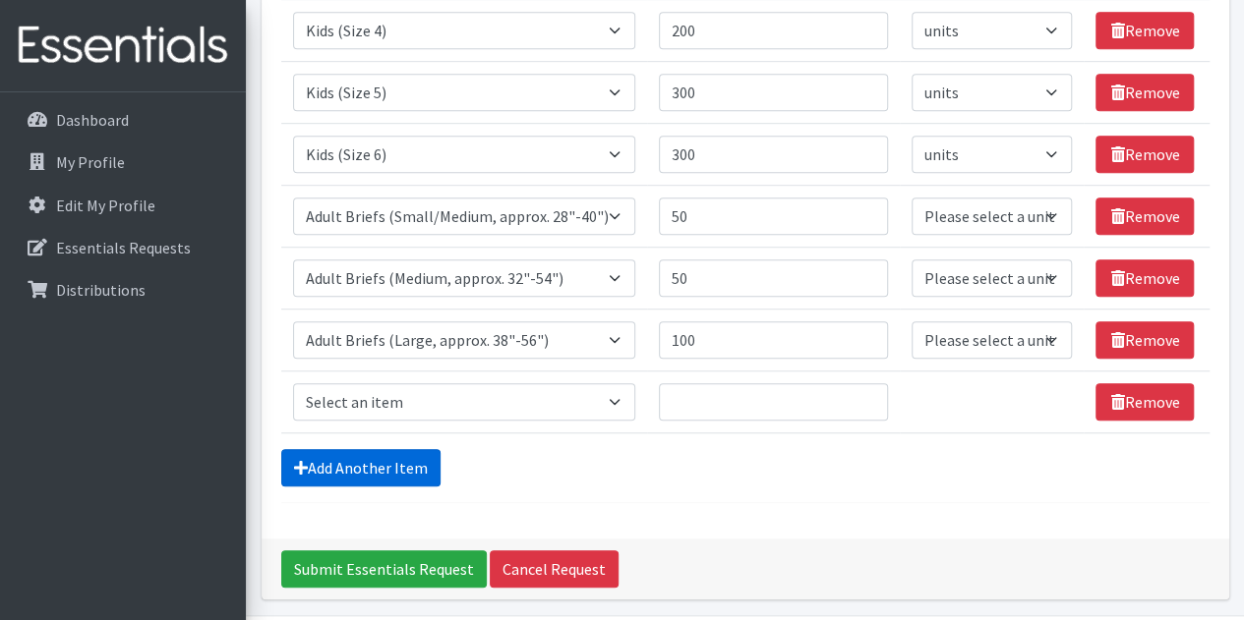
scroll to position [615, 0]
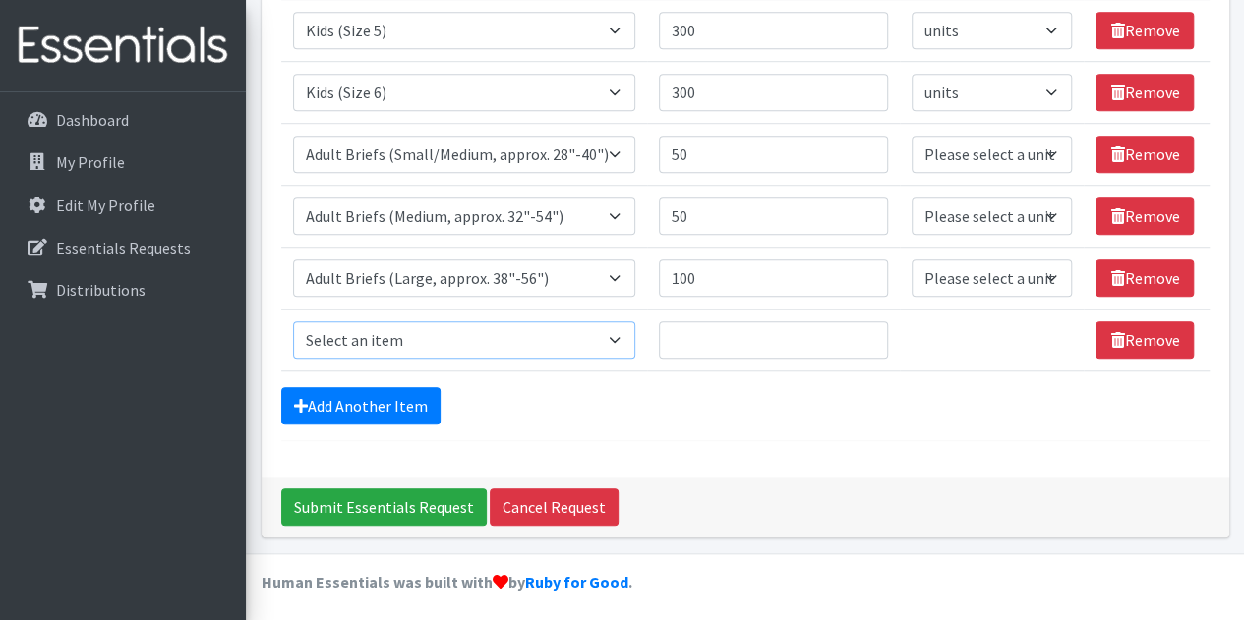
click at [495, 337] on select "Select an item Adult Briefs (Large, approx. 38"-56") Adult Briefs (Medium, appr…" at bounding box center [464, 339] width 342 height 37
click at [630, 329] on select "Select an item Adult Briefs (Large, approx. 38"-56") Adult Briefs (Medium, appr…" at bounding box center [464, 339] width 342 height 37
click at [753, 229] on input "50" at bounding box center [773, 216] width 229 height 37
drag, startPoint x: 719, startPoint y: 283, endPoint x: 596, endPoint y: 280, distance: 122.9
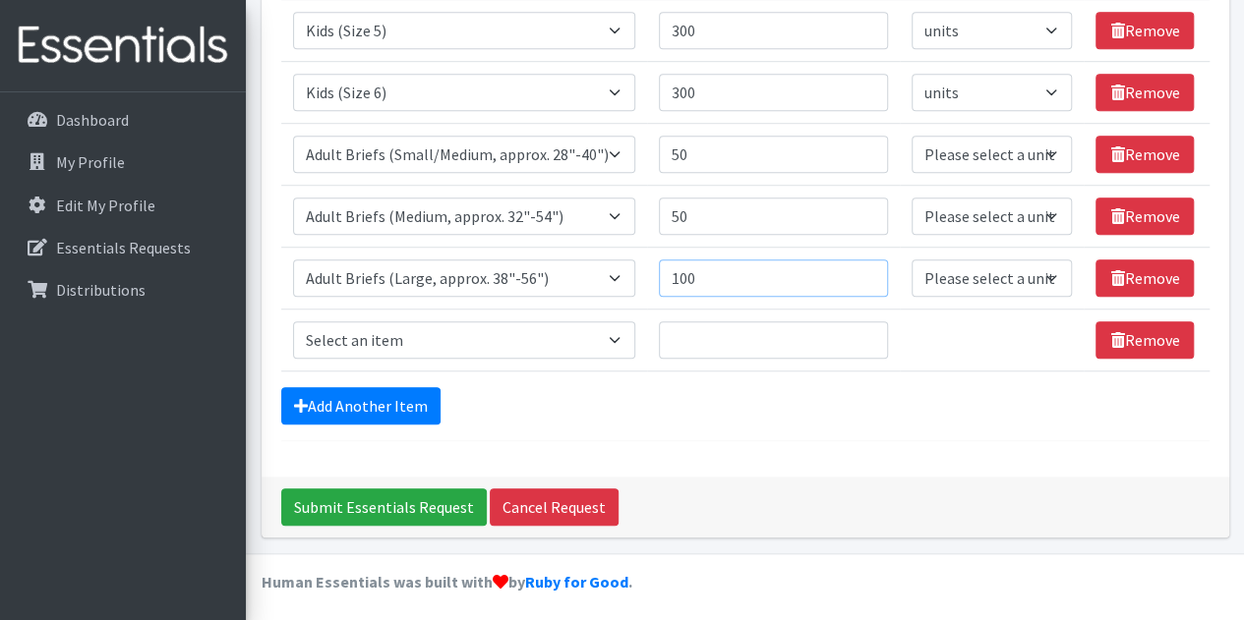
click at [596, 280] on tr "Item Requested Select an item Adult Briefs (Large, approx. 38"-56") Adult Brief…" at bounding box center [745, 278] width 928 height 62
type input "200"
click at [617, 331] on select "Select an item Adult Briefs (Large, approx. 38"-56") Adult Briefs (Medium, appr…" at bounding box center [464, 339] width 342 height 37
select select "4035"
click at [293, 321] on select "Select an item Adult Briefs (Large, approx. 38"-56") Adult Briefs (Medium, appr…" at bounding box center [464, 339] width 342 height 37
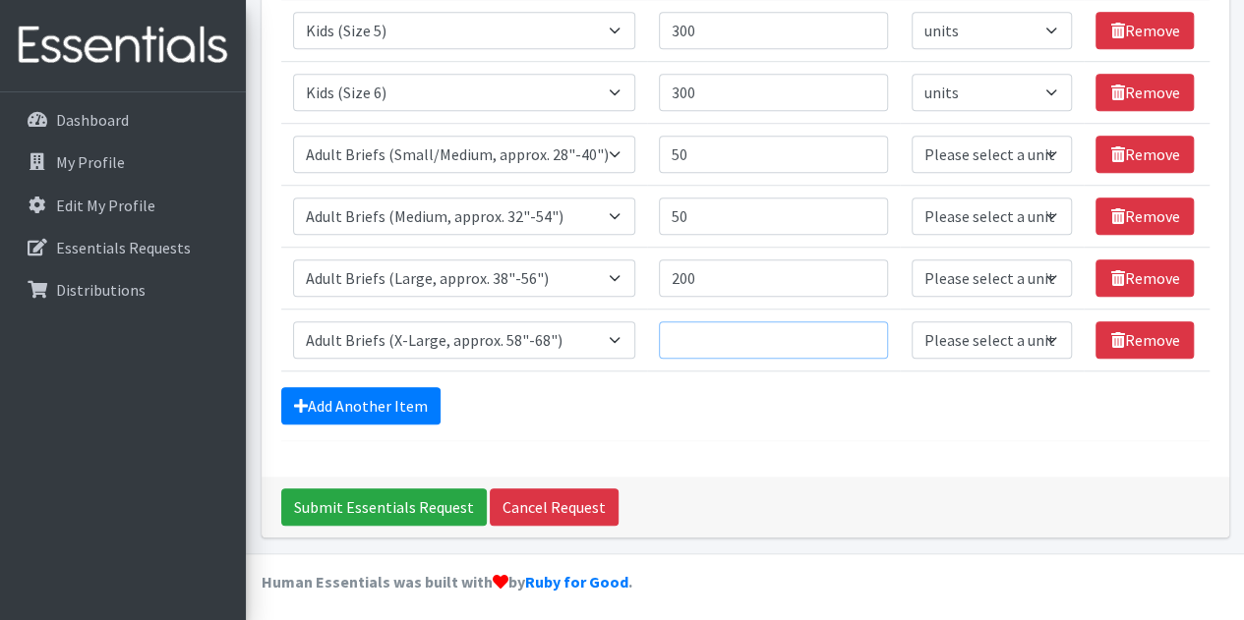
click at [695, 326] on input "Quantity" at bounding box center [773, 339] width 229 height 37
type input "200"
click at [1002, 136] on select "Please select a unit units packs" at bounding box center [991, 154] width 161 height 37
select select
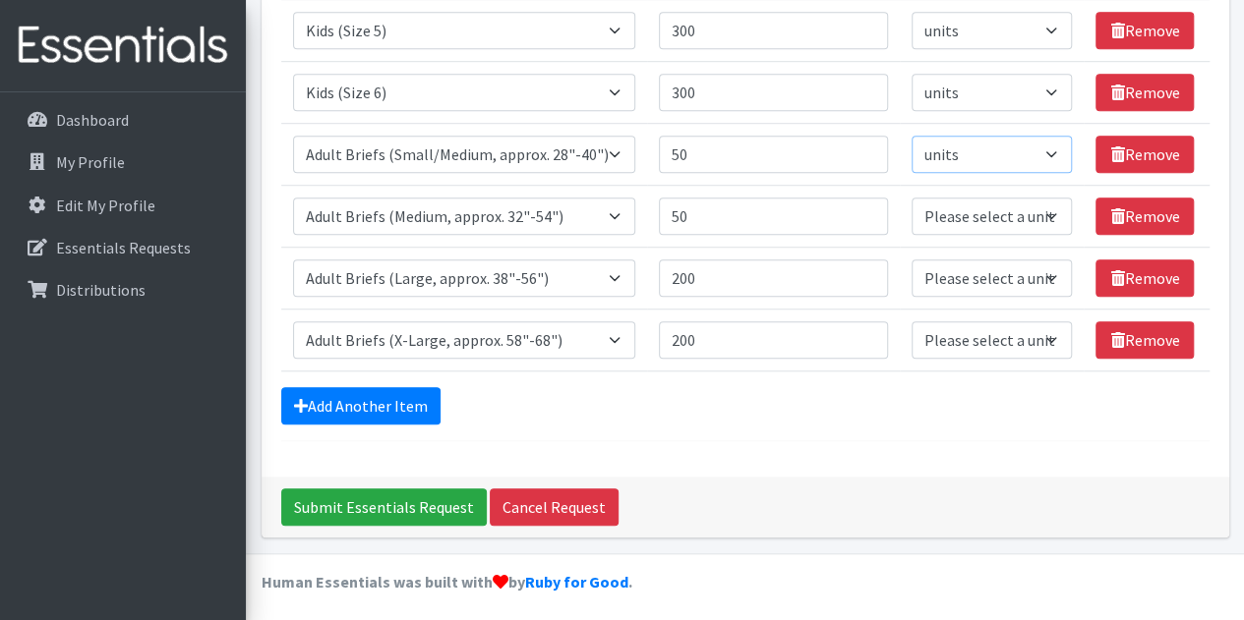
click at [911, 136] on select "Please select a unit units packs" at bounding box center [991, 154] width 161 height 37
click at [956, 212] on select "Please select a unit units packs" at bounding box center [991, 216] width 161 height 37
select select
click at [911, 198] on select "Please select a unit units packs" at bounding box center [991, 216] width 161 height 37
click at [955, 290] on select "Please select a unit units packs" at bounding box center [991, 278] width 161 height 37
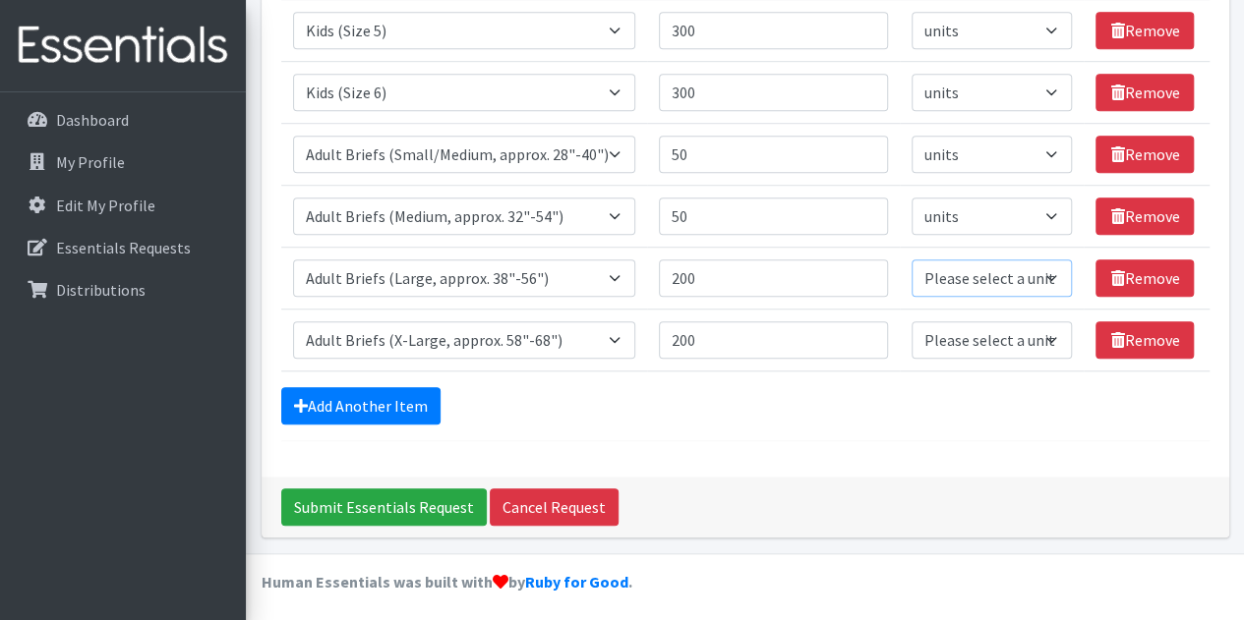
select select
click at [911, 260] on select "Please select a unit units packs" at bounding box center [991, 278] width 161 height 37
click at [969, 309] on td "Unit Please select a unit units packs" at bounding box center [992, 340] width 185 height 62
click at [967, 341] on select "Please select a unit units packs" at bounding box center [991, 339] width 161 height 37
select select
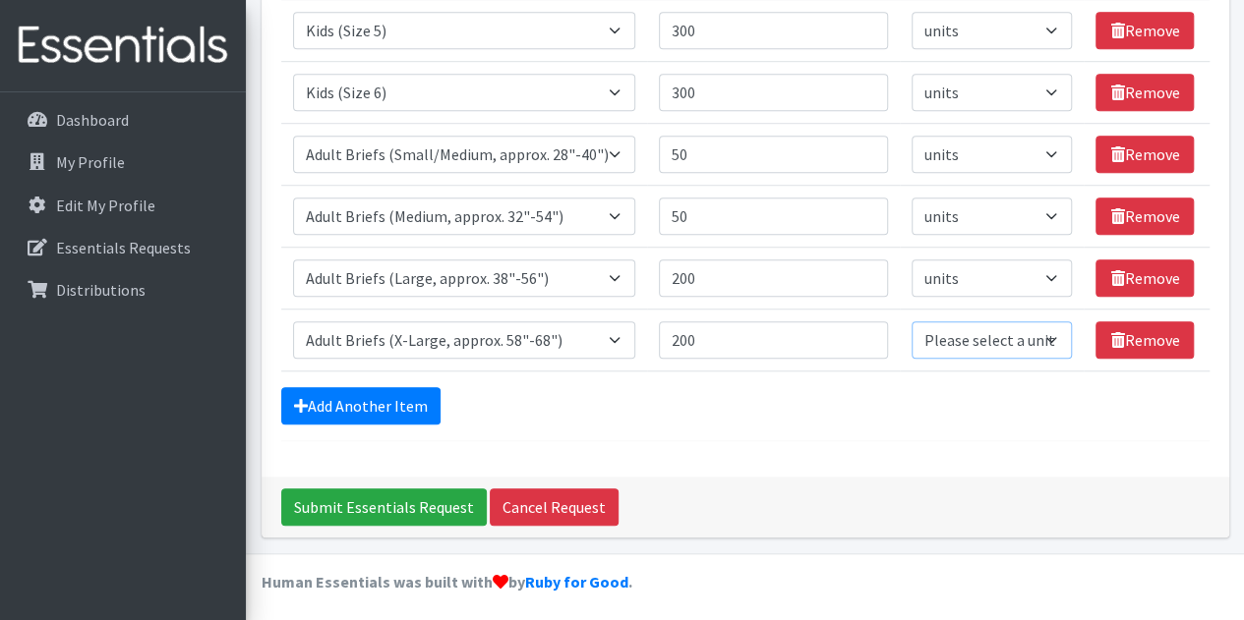
click at [911, 321] on select "Please select a unit units packs" at bounding box center [991, 339] width 161 height 37
click at [824, 399] on div "Add Another Item" at bounding box center [745, 405] width 928 height 37
click at [417, 504] on input "Submit Essentials Request" at bounding box center [383, 507] width 205 height 37
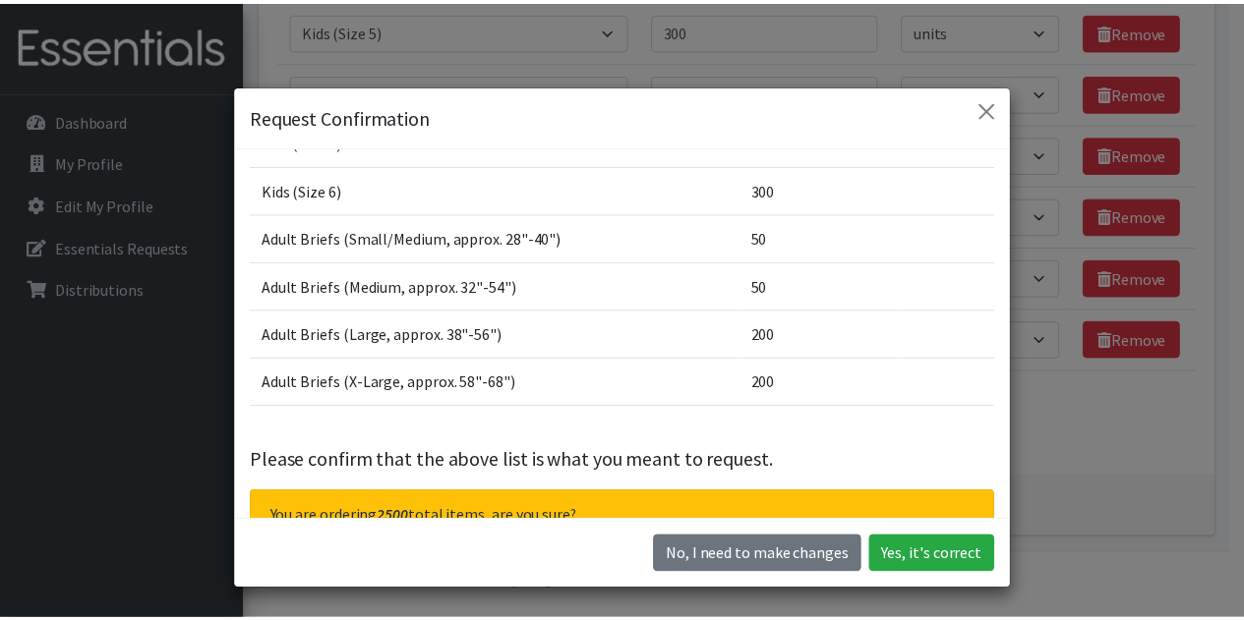
scroll to position [336, 0]
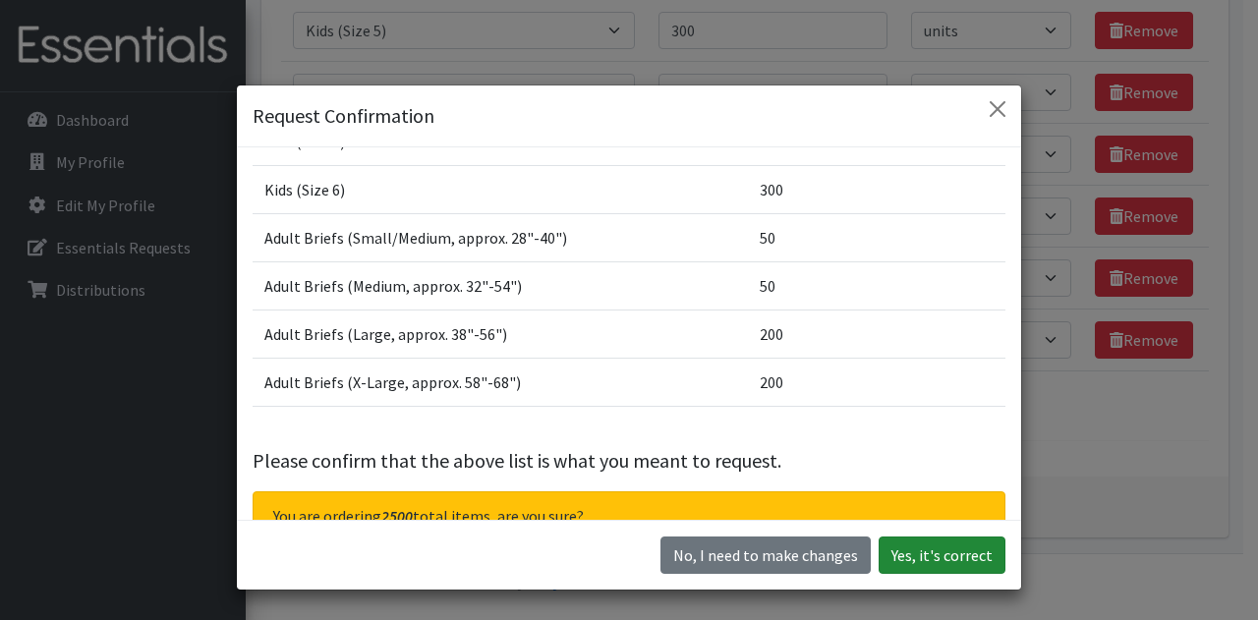
click at [926, 571] on button "Yes, it's correct" at bounding box center [942, 555] width 127 height 37
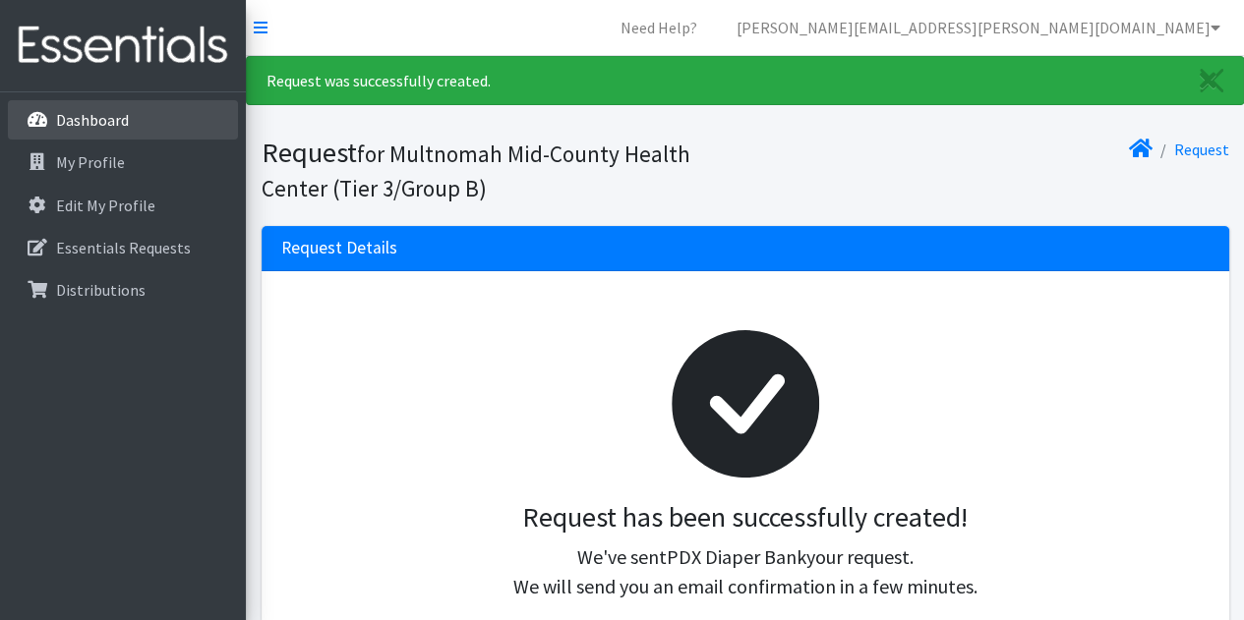
click at [106, 107] on link "Dashboard" at bounding box center [123, 119] width 230 height 39
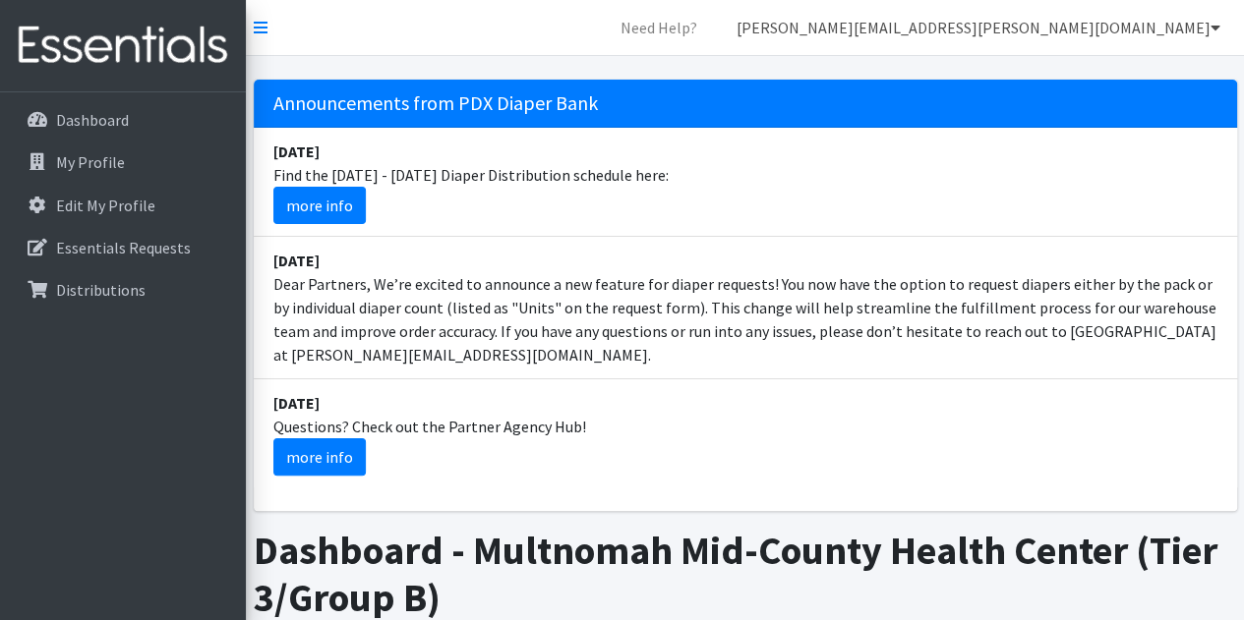
click at [1101, 32] on link "[PERSON_NAME][EMAIL_ADDRESS][PERSON_NAME][DOMAIN_NAME]" at bounding box center [978, 27] width 515 height 39
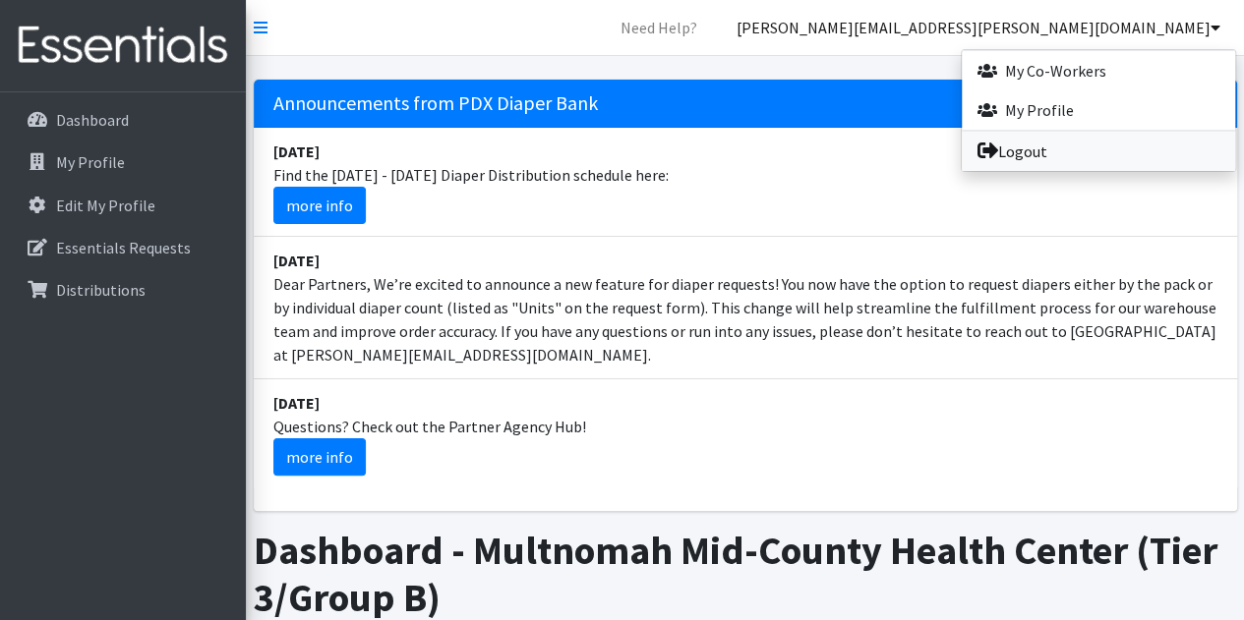
click at [1027, 150] on link "Logout" at bounding box center [1097, 151] width 273 height 39
